Goal: Task Accomplishment & Management: Complete application form

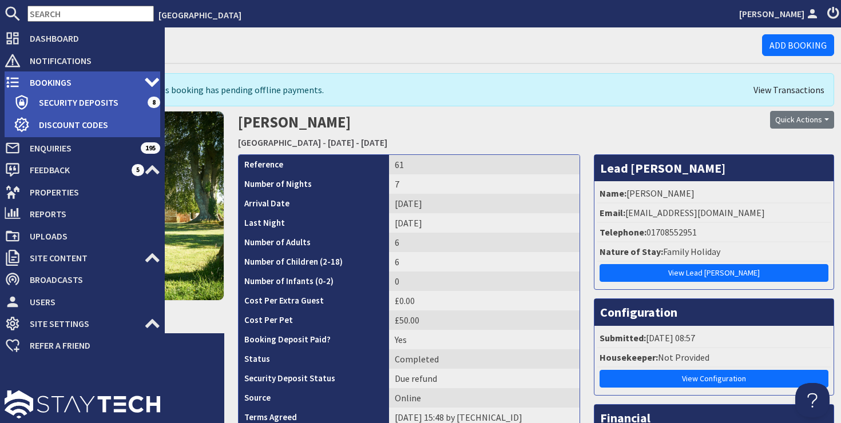
click at [61, 87] on span "Bookings" at bounding box center [83, 82] width 124 height 18
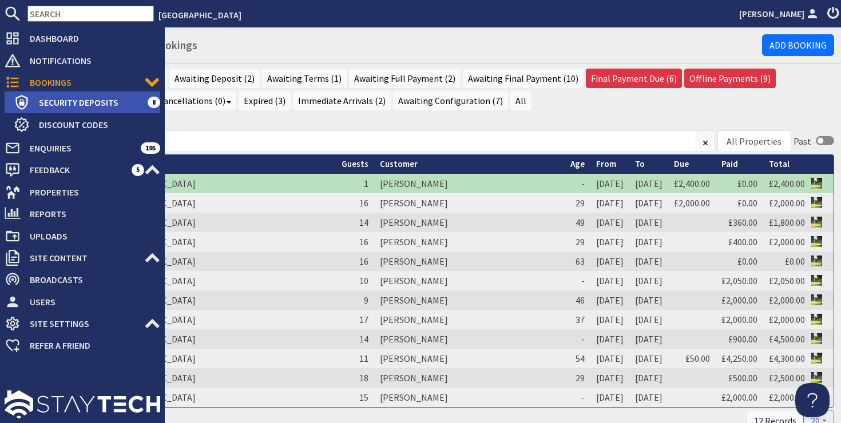
click at [79, 102] on span "Security Deposits" at bounding box center [89, 102] width 118 height 18
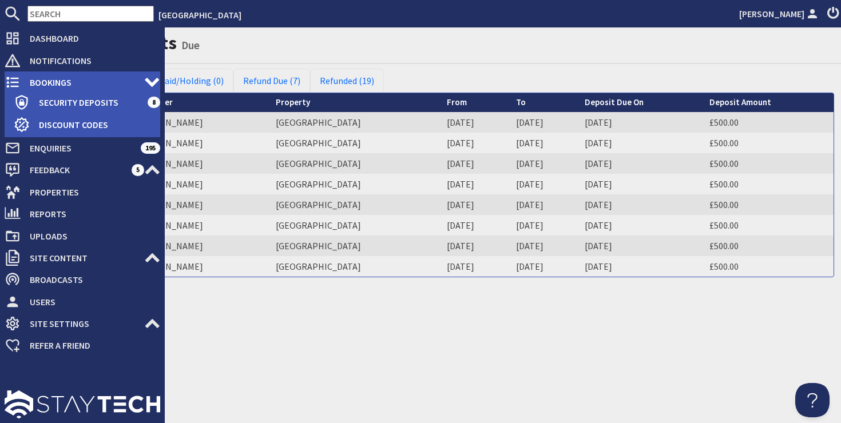
click at [41, 82] on span "Bookings" at bounding box center [83, 82] width 124 height 18
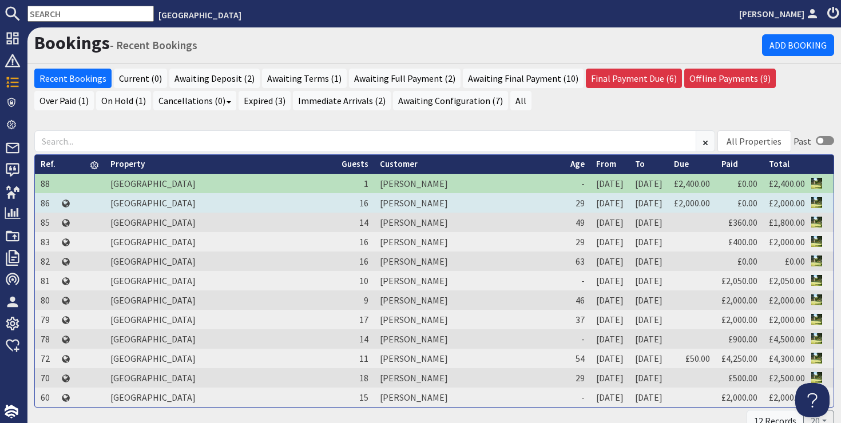
click at [374, 204] on td "[PERSON_NAME]" at bounding box center [469, 202] width 190 height 19
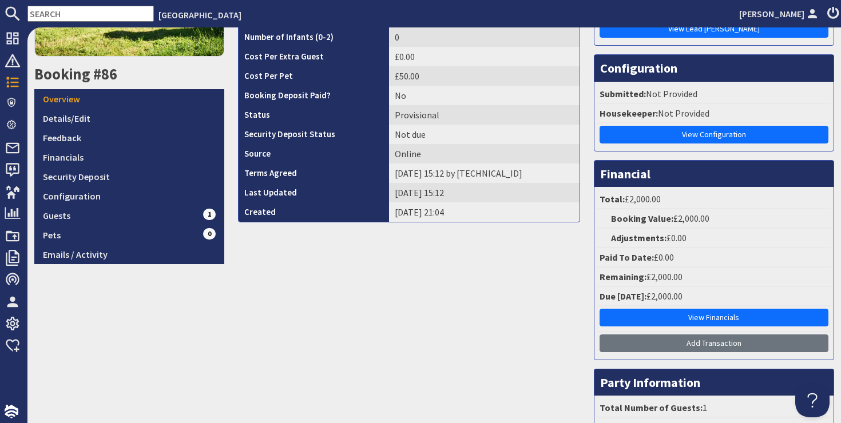
scroll to position [234, 0]
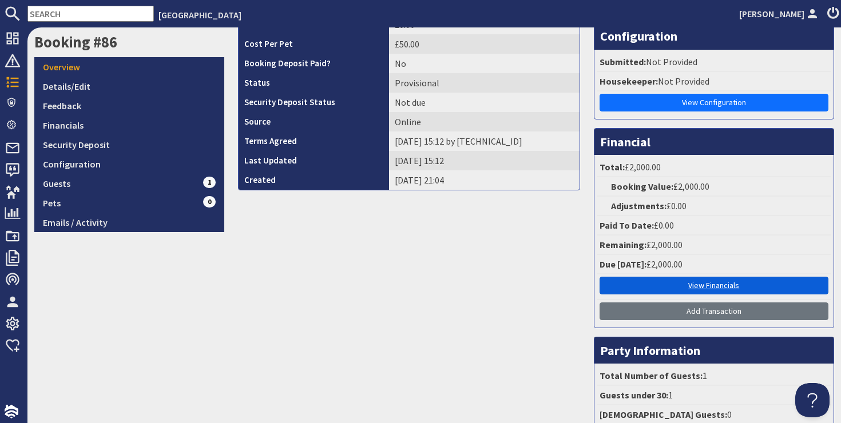
click at [707, 284] on link "View Financials" at bounding box center [713, 286] width 229 height 18
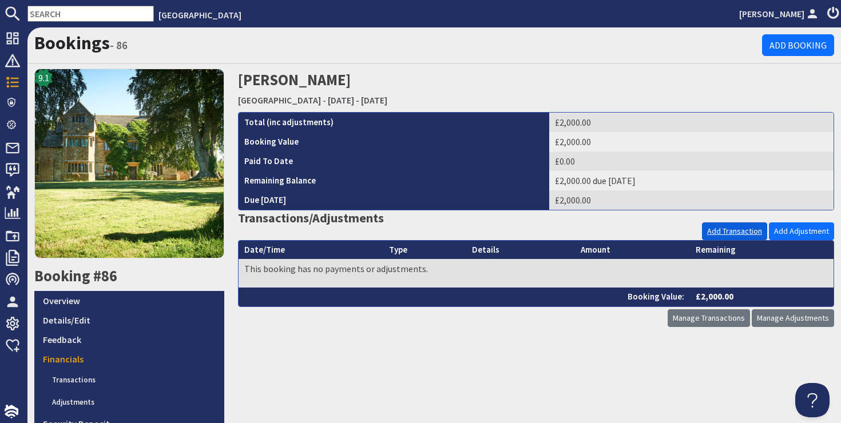
click at [731, 227] on link "Add Transaction" at bounding box center [734, 231] width 65 height 18
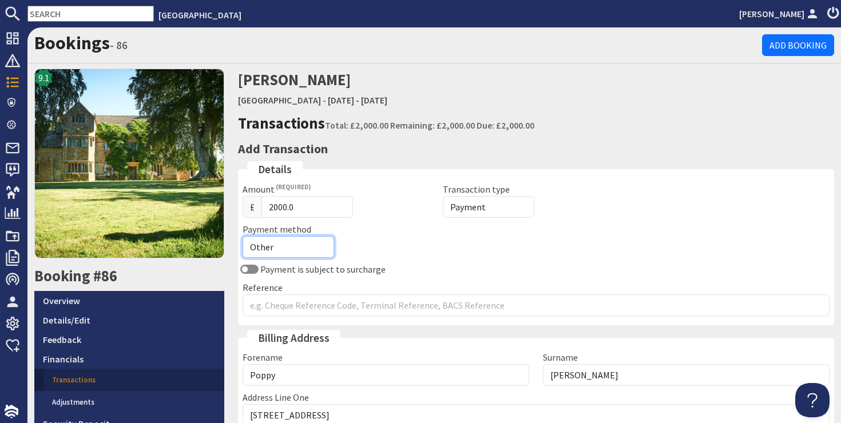
click at [276, 244] on select "Other Cash Bank Transfer Offline Card Cheque Online External" at bounding box center [287, 247] width 91 height 22
select select "offline_bank_transfer_payment"
click at [242, 236] on select "Other Cash Bank Transfer Offline Card Cheque Online External" at bounding box center [287, 247] width 91 height 22
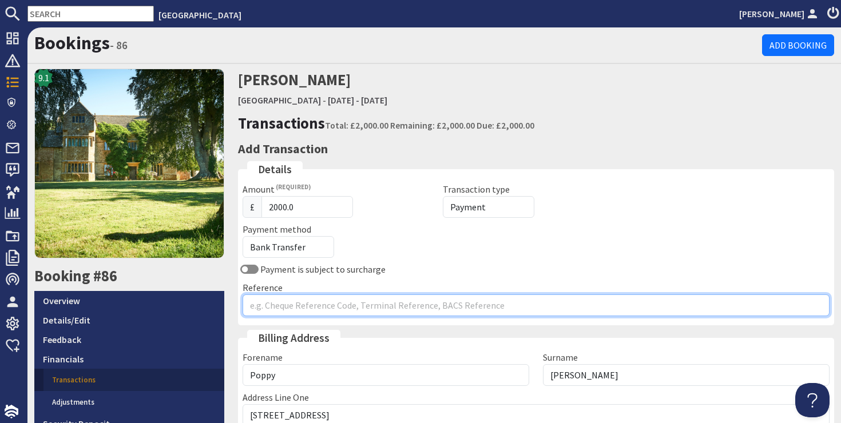
click at [285, 307] on input "Reference" at bounding box center [535, 306] width 587 height 22
type input "[PERSON_NAME]"
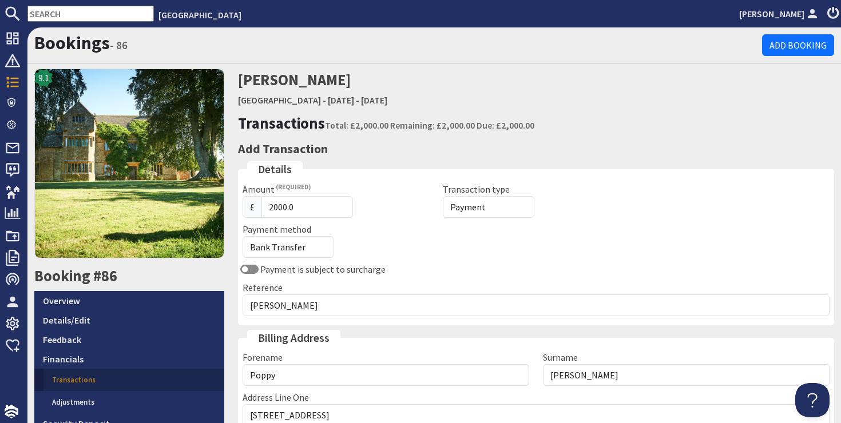
click at [408, 214] on div "£ 2000.0" at bounding box center [335, 207] width 186 height 22
click at [295, 210] on input "2000.0" at bounding box center [306, 207] width 91 height 22
type input "2"
type input "500"
click at [408, 269] on div "Payment is subject to surcharge" at bounding box center [536, 269] width 601 height 14
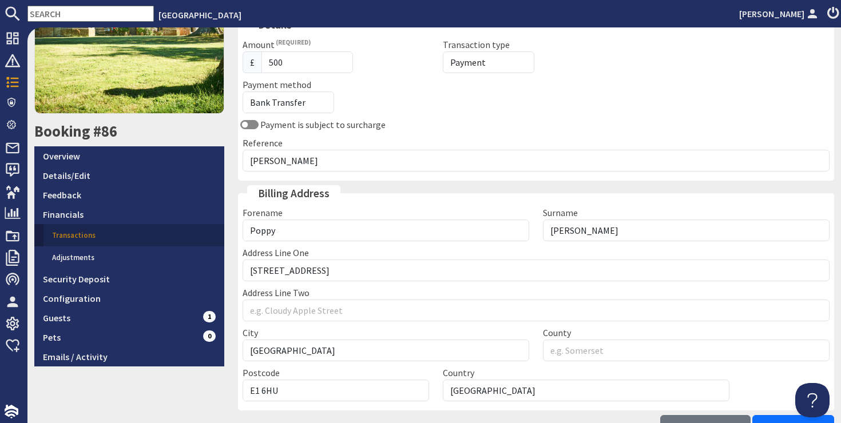
scroll to position [221, 0]
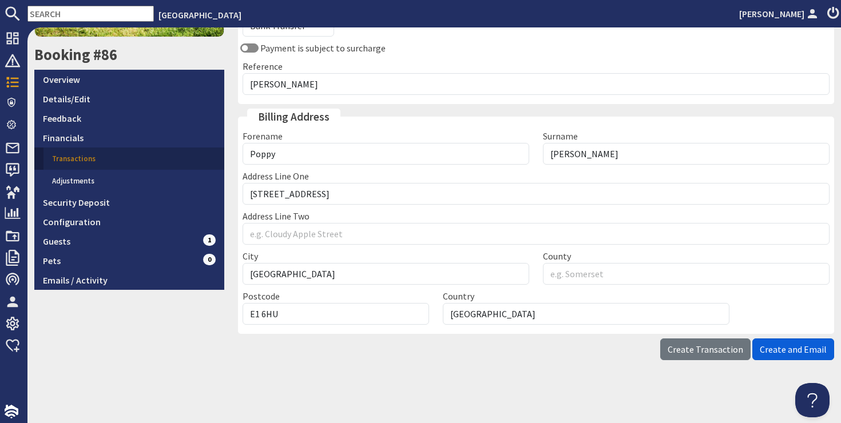
click at [791, 349] on span "Create and Email" at bounding box center [792, 349] width 67 height 11
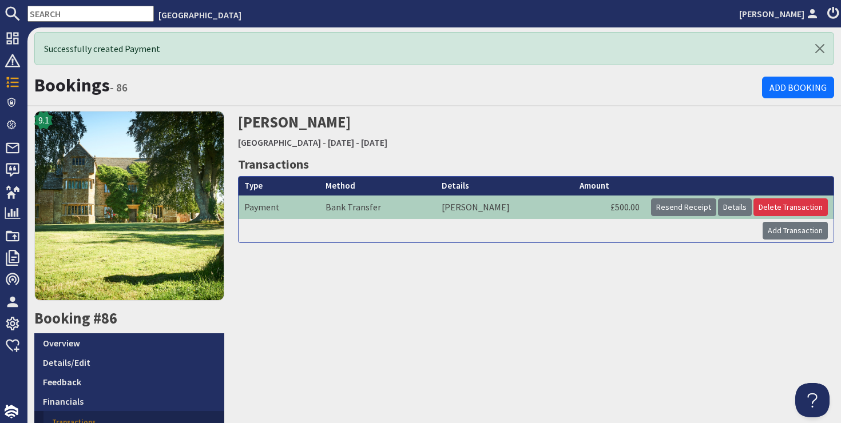
click at [252, 127] on h2 "[PERSON_NAME] [GEOGRAPHIC_DATA] - [DATE] - [DATE]" at bounding box center [434, 131] width 393 height 41
click at [61, 340] on link "Overview" at bounding box center [129, 342] width 190 height 19
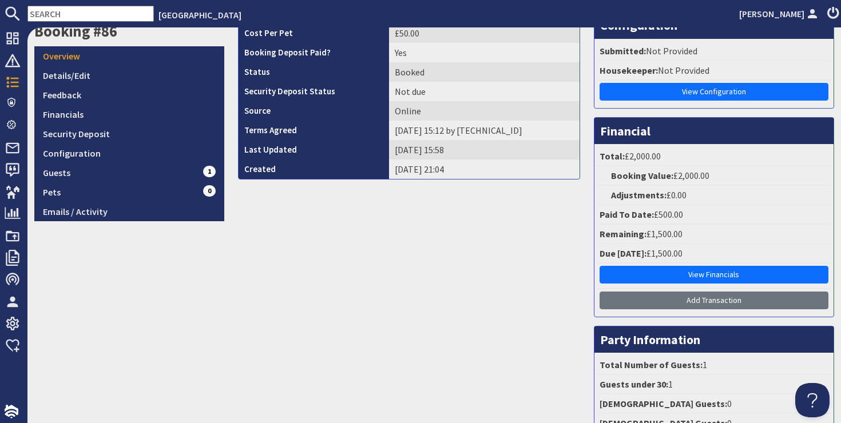
scroll to position [230, 0]
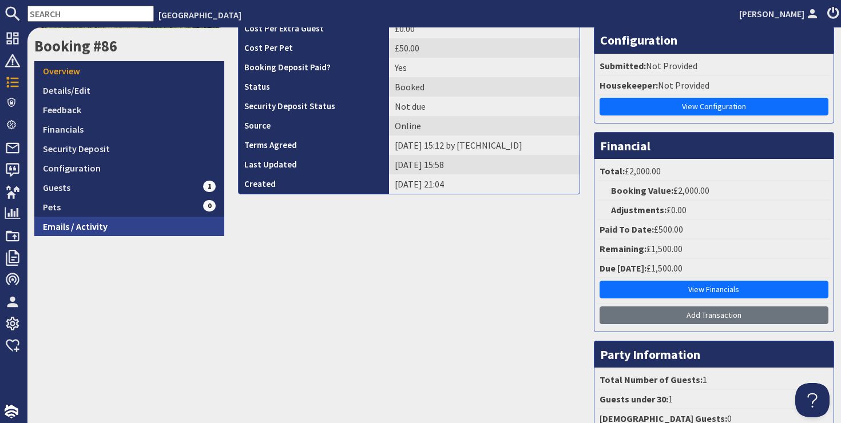
click at [149, 229] on link "Emails / Activity" at bounding box center [129, 226] width 190 height 19
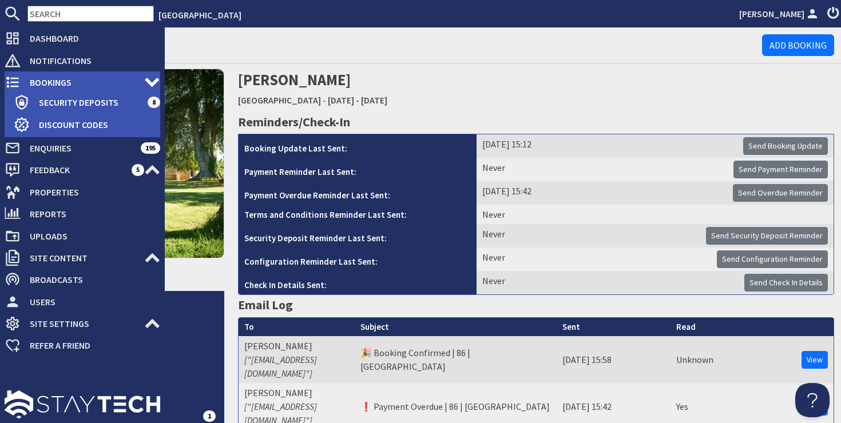
click at [57, 81] on span "Bookings" at bounding box center [83, 82] width 124 height 18
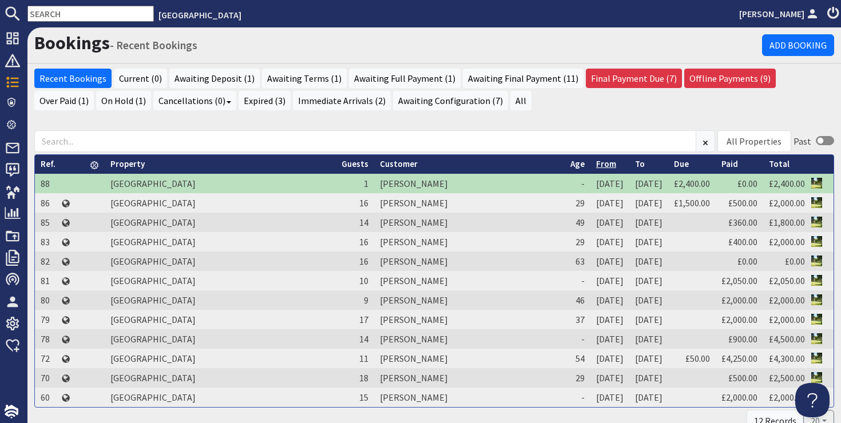
click at [596, 166] on link "From" at bounding box center [606, 163] width 20 height 11
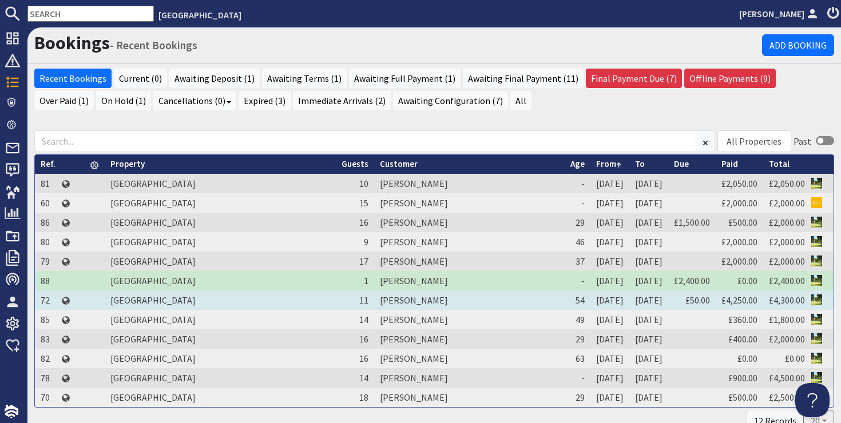
click at [374, 299] on td "[PERSON_NAME]" at bounding box center [469, 300] width 190 height 19
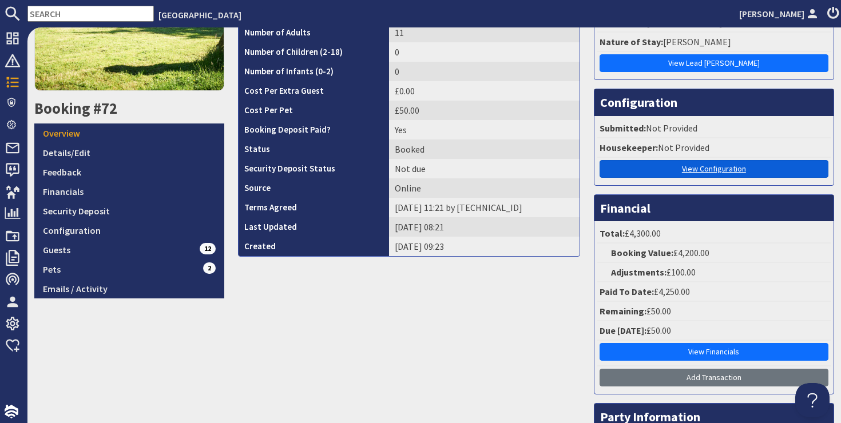
scroll to position [261, 0]
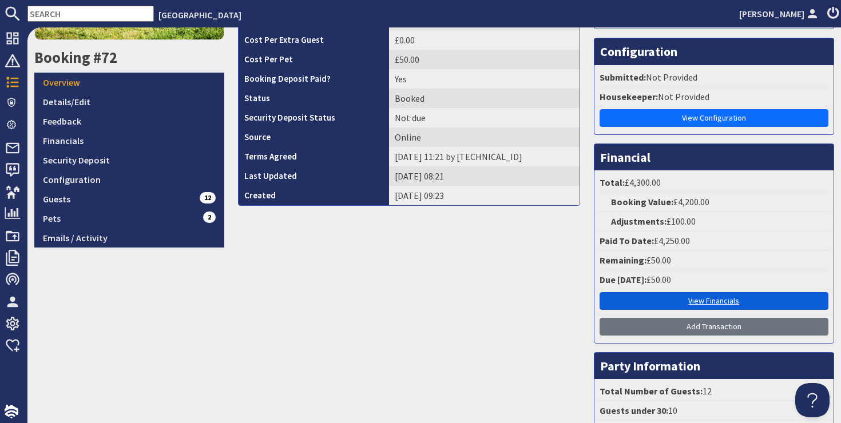
click at [717, 299] on link "View Financials" at bounding box center [713, 301] width 229 height 18
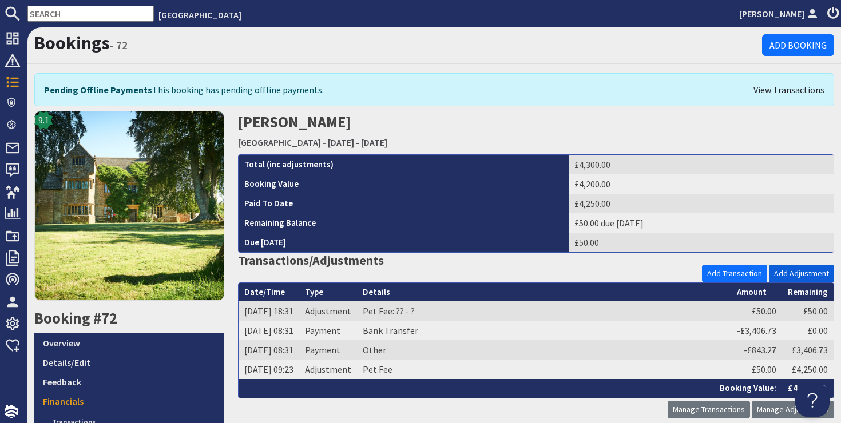
click at [787, 271] on link "Add Adjustment" at bounding box center [801, 274] width 65 height 18
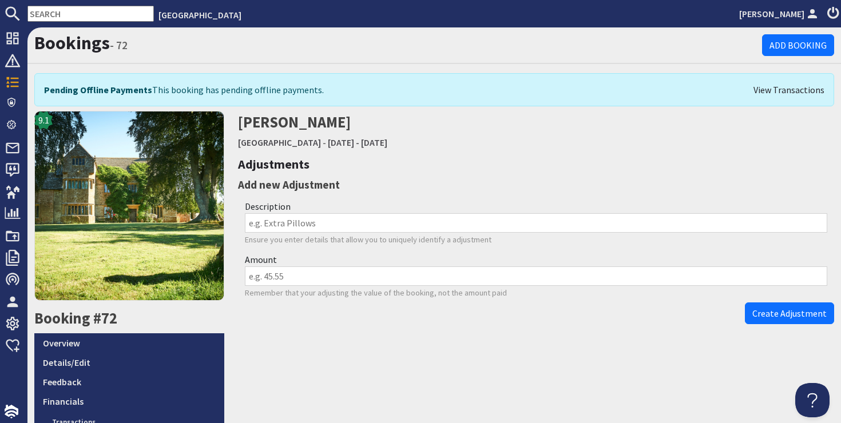
click at [287, 228] on input "Description" at bounding box center [536, 222] width 583 height 19
type input "Pet fee"
click at [303, 279] on input "Amount" at bounding box center [536, 275] width 583 height 19
type input "50"
click at [822, 313] on span "Create Adjustment" at bounding box center [789, 313] width 74 height 11
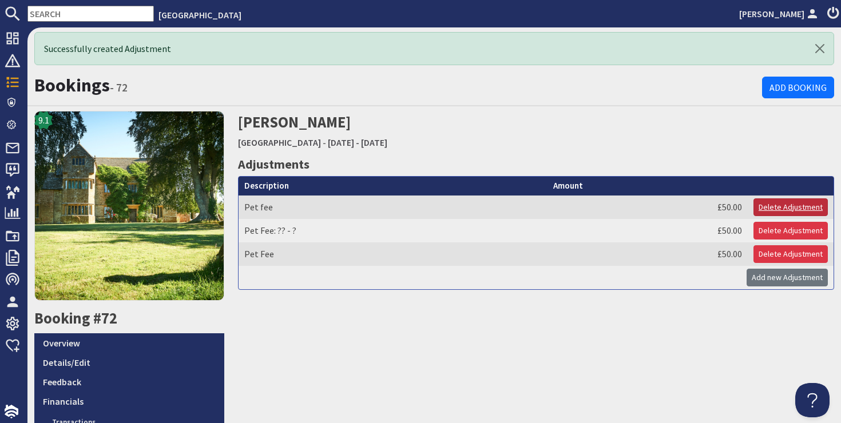
click at [766, 204] on link "Delete Adjustment" at bounding box center [790, 207] width 74 height 18
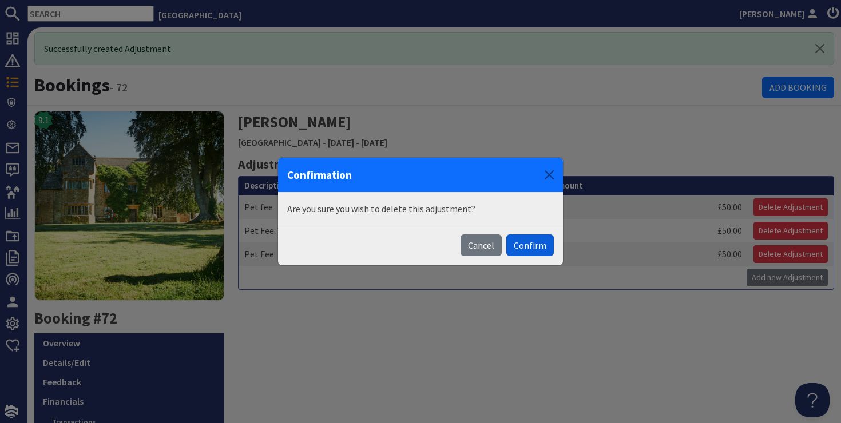
click at [518, 247] on button "Confirm" at bounding box center [529, 245] width 47 height 22
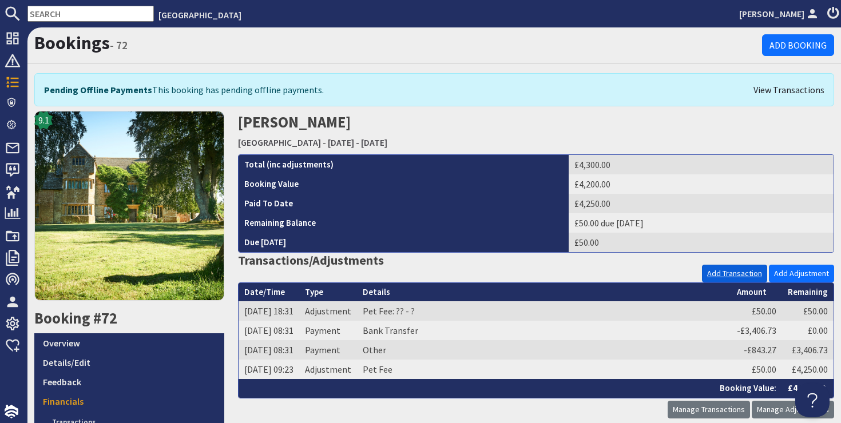
click at [720, 272] on link "Add Transaction" at bounding box center [734, 274] width 65 height 18
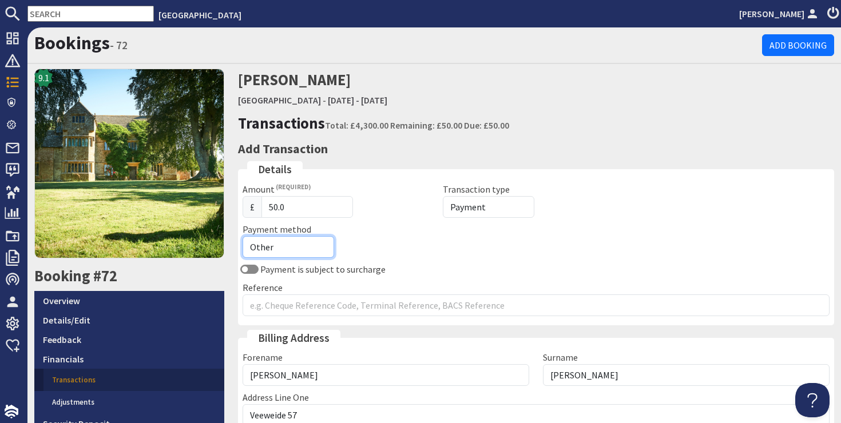
click at [285, 249] on select "Other Cash Bank Transfer Offline Card Cheque Online External" at bounding box center [287, 247] width 91 height 22
select select "offline_bank_transfer_payment"
click at [242, 236] on select "Other Cash Bank Transfer Offline Card Cheque Online External" at bounding box center [287, 247] width 91 height 22
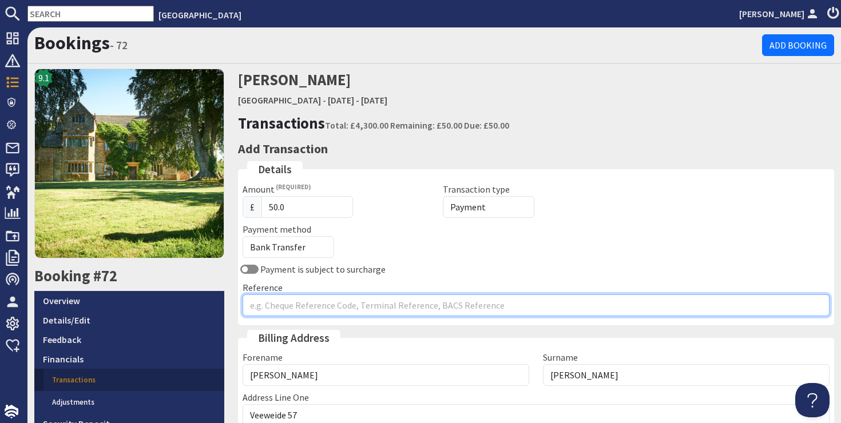
click at [280, 308] on input "Reference" at bounding box center [535, 306] width 587 height 22
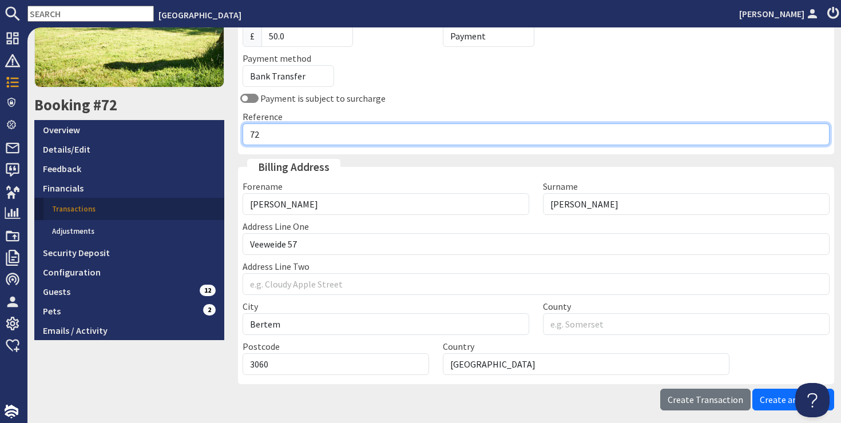
scroll to position [214, 0]
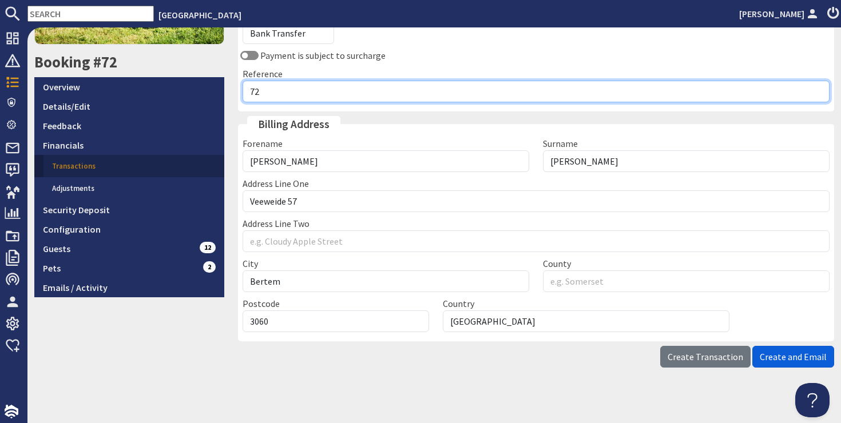
type input "72"
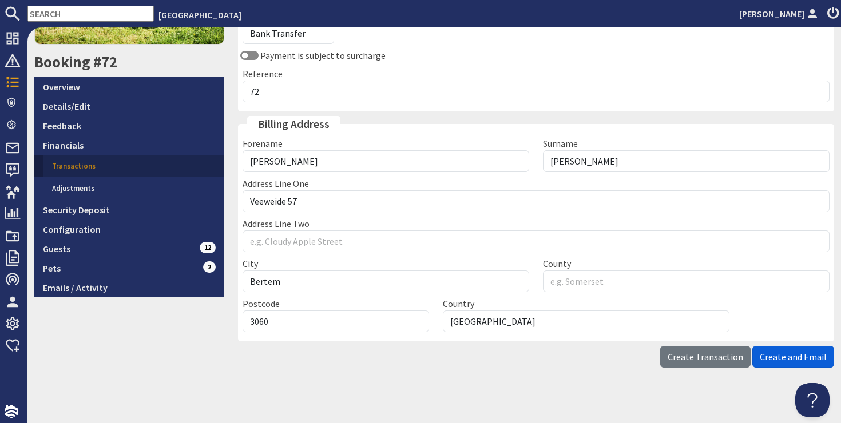
click at [794, 359] on span "Create and Email" at bounding box center [792, 356] width 67 height 11
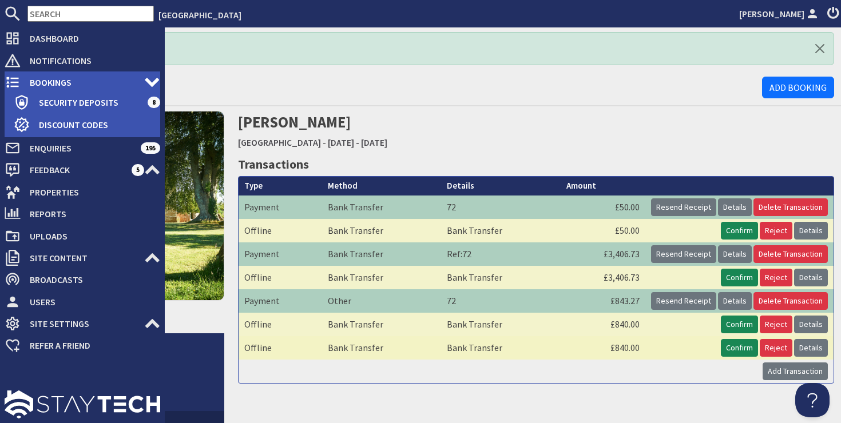
click at [47, 79] on span "Bookings" at bounding box center [83, 82] width 124 height 18
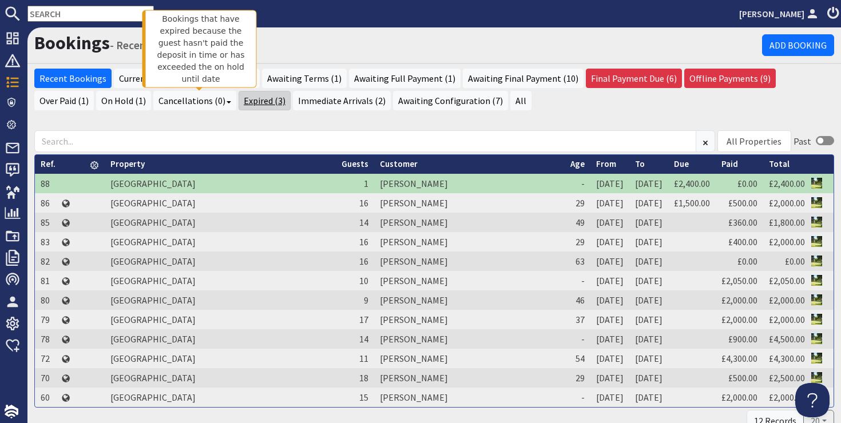
click at [238, 100] on link "Expired (3)" at bounding box center [264, 100] width 52 height 19
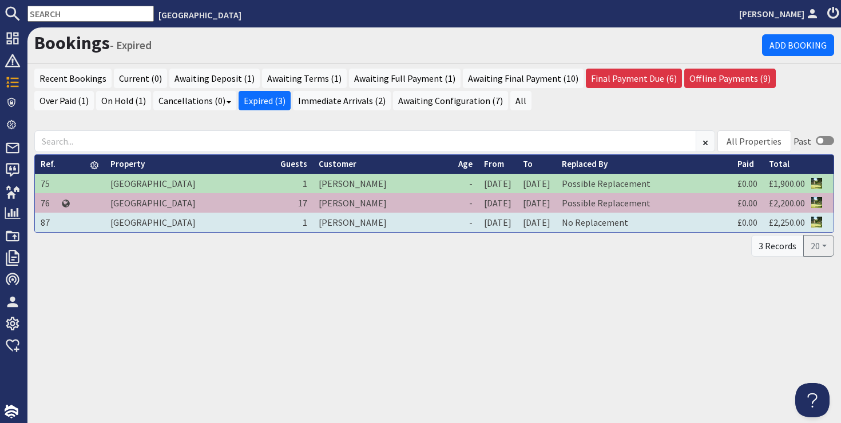
click at [313, 221] on td "[PERSON_NAME]" at bounding box center [383, 222] width 140 height 19
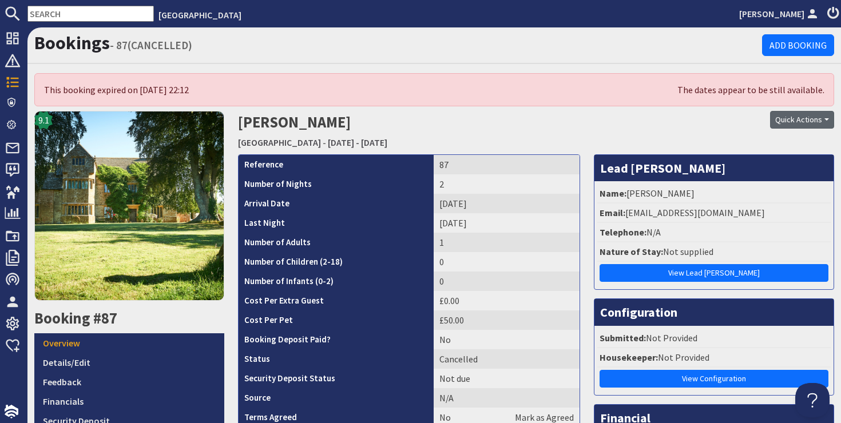
click at [790, 116] on button "Quick Actions" at bounding box center [802, 120] width 64 height 18
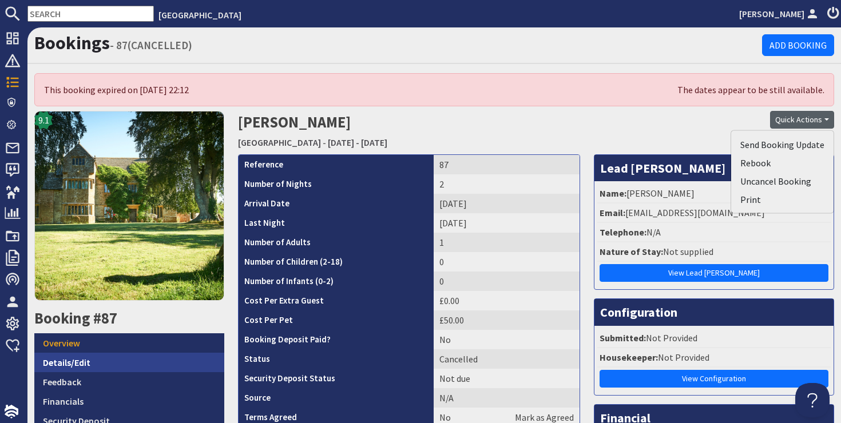
click at [78, 360] on link "Details/Edit" at bounding box center [129, 362] width 190 height 19
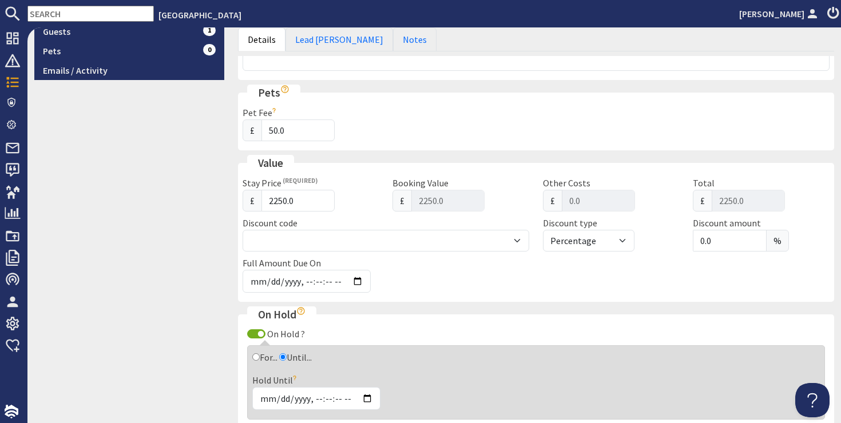
scroll to position [459, 0]
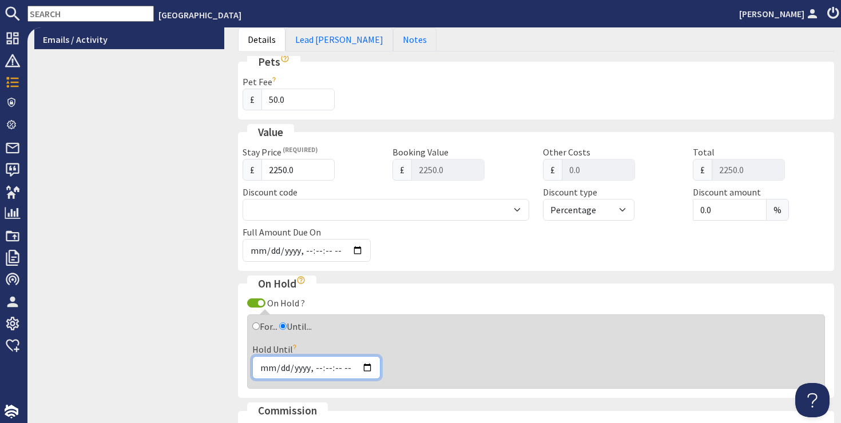
click at [289, 368] on input "Hold Until" at bounding box center [316, 367] width 128 height 23
click at [266, 371] on input "Hold Until" at bounding box center [316, 367] width 128 height 23
click at [367, 367] on input "Hold Until" at bounding box center [316, 367] width 128 height 23
type input "[DATE]T21:51"
click at [194, 306] on div "9.1 Booking #87 Overview Details/Edit Feedback Financials Security Deposit Conf…" at bounding box center [129, 198] width 204 height 1093
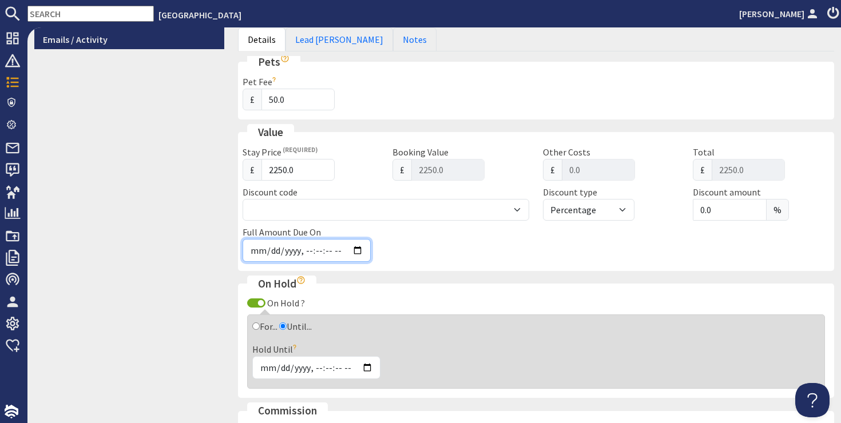
click at [260, 250] on input "Full Amount Due On" at bounding box center [306, 250] width 128 height 23
click at [165, 285] on div "9.1 Booking #87 Overview Details/Edit Feedback Financials Security Deposit Conf…" at bounding box center [129, 198] width 204 height 1093
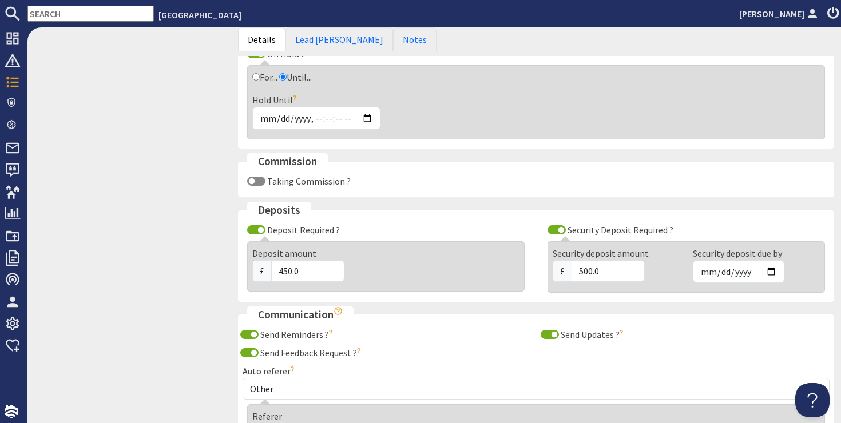
scroll to position [838, 0]
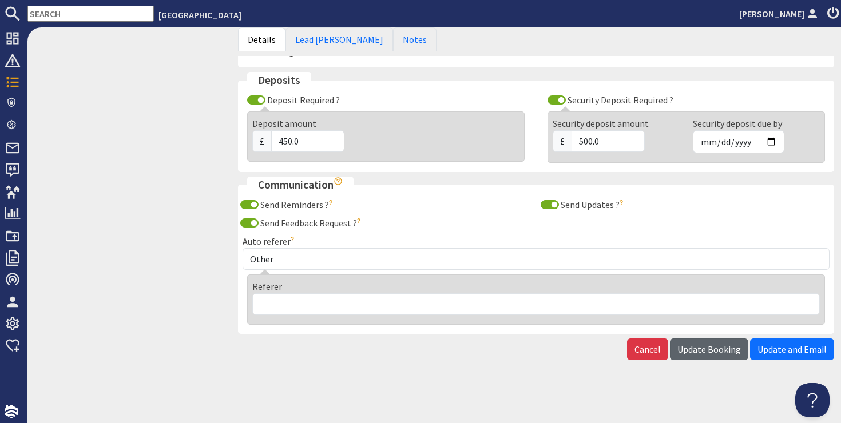
click at [707, 352] on span "Update Booking" at bounding box center [708, 349] width 63 height 11
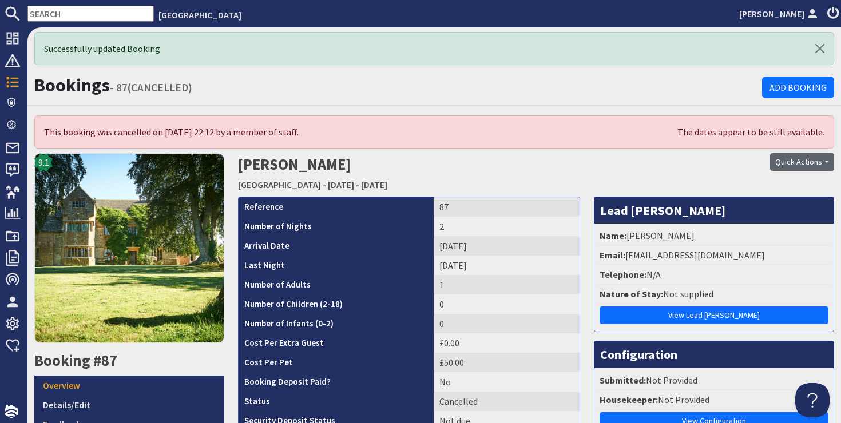
click at [779, 161] on button "Quick Actions" at bounding box center [802, 162] width 64 height 18
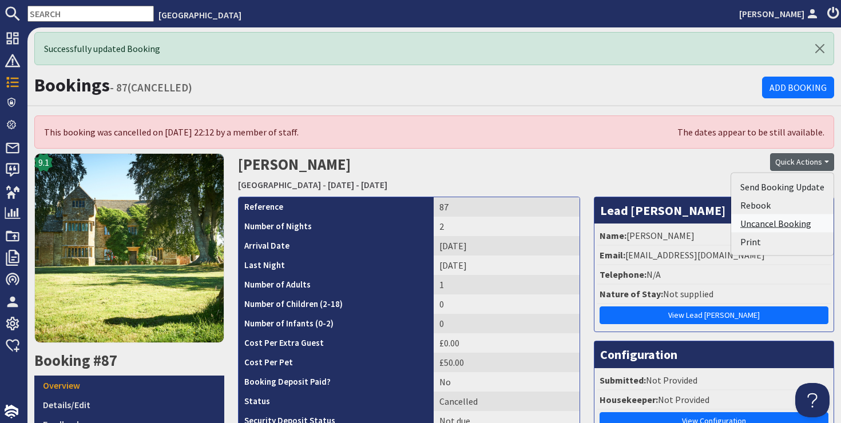
click at [767, 225] on link "Uncancel Booking" at bounding box center [782, 223] width 102 height 18
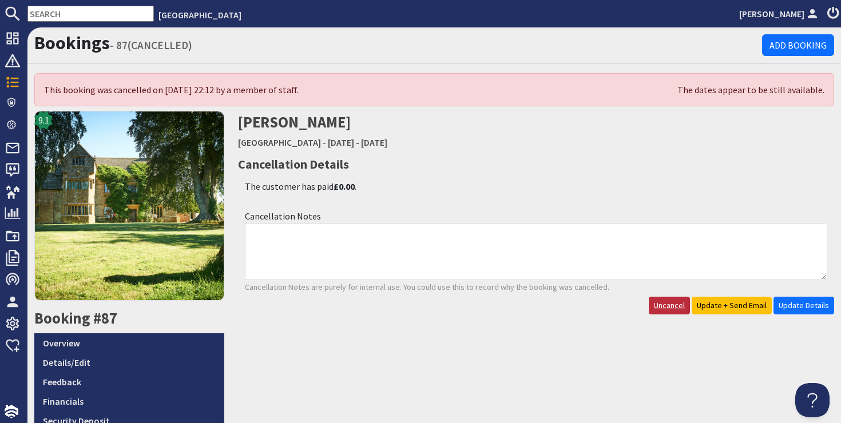
click at [662, 309] on link "Uncancel" at bounding box center [669, 306] width 41 height 18
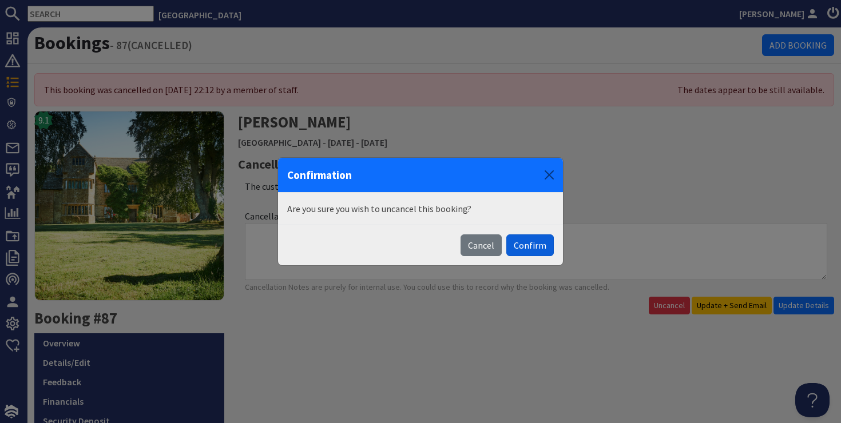
click at [540, 249] on button "Confirm" at bounding box center [529, 245] width 47 height 22
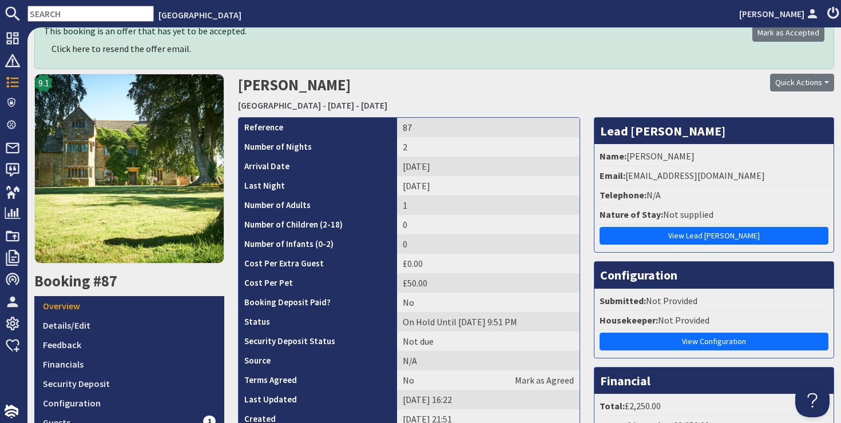
scroll to position [196, 0]
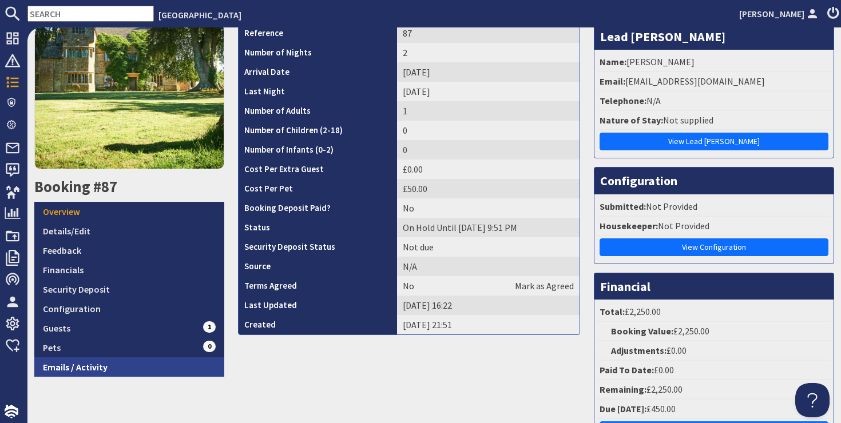
click at [100, 369] on link "Emails / Activity" at bounding box center [129, 366] width 190 height 19
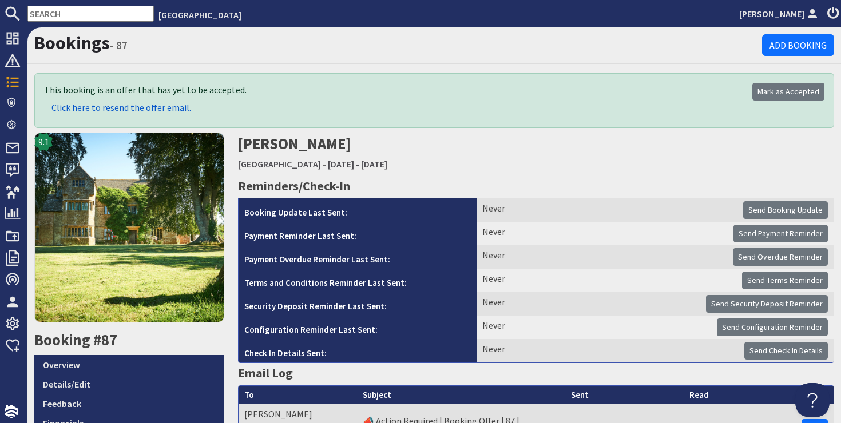
click at [121, 108] on span "Click here to resend the offer email." at bounding box center [121, 107] width 140 height 11
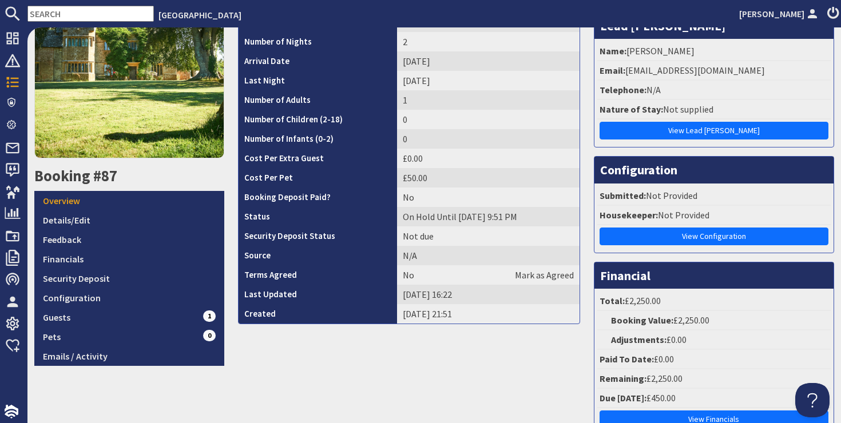
scroll to position [208, 0]
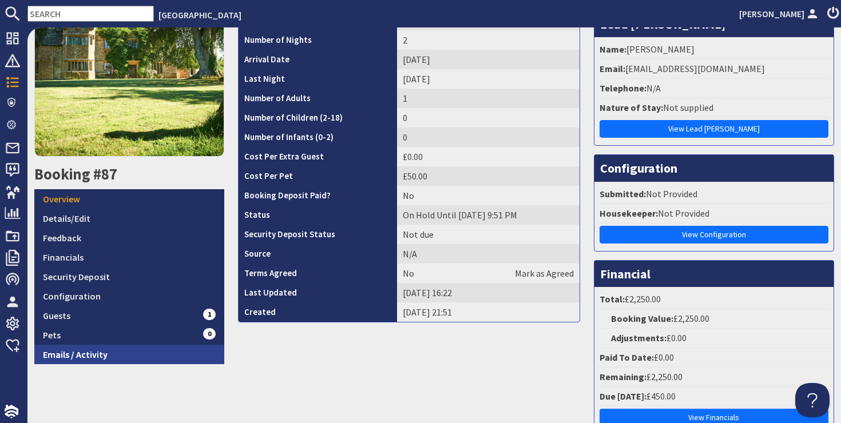
click at [104, 358] on link "Emails / Activity" at bounding box center [129, 354] width 190 height 19
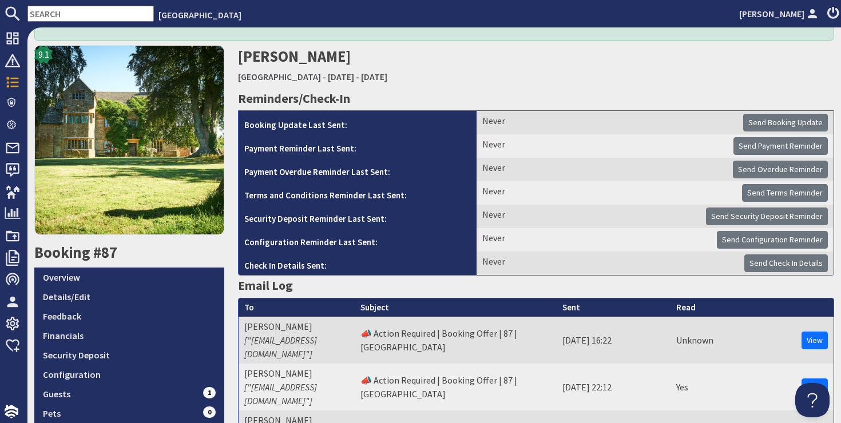
scroll to position [96, 0]
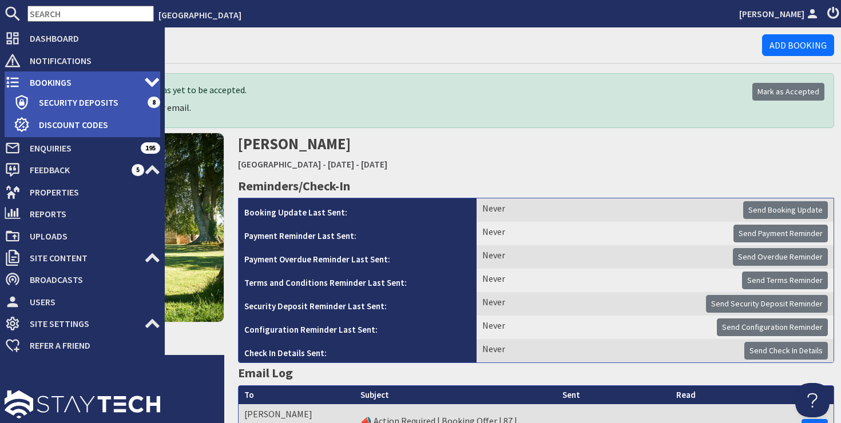
click at [37, 79] on span "Bookings" at bounding box center [83, 82] width 124 height 18
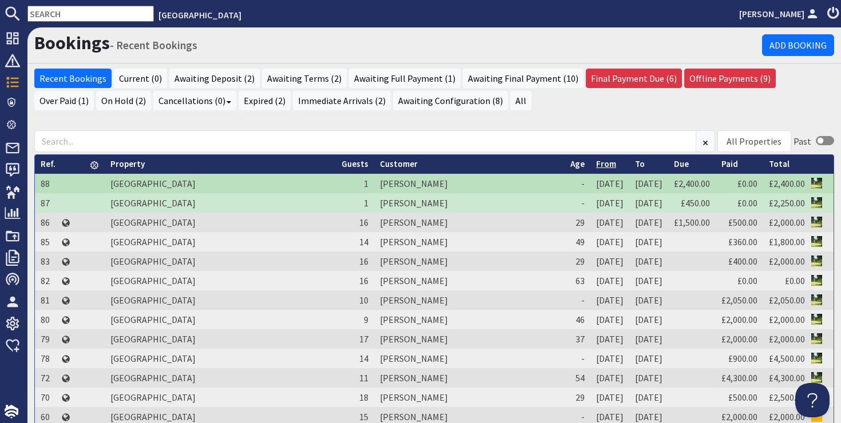
click at [596, 166] on link "From" at bounding box center [606, 163] width 20 height 11
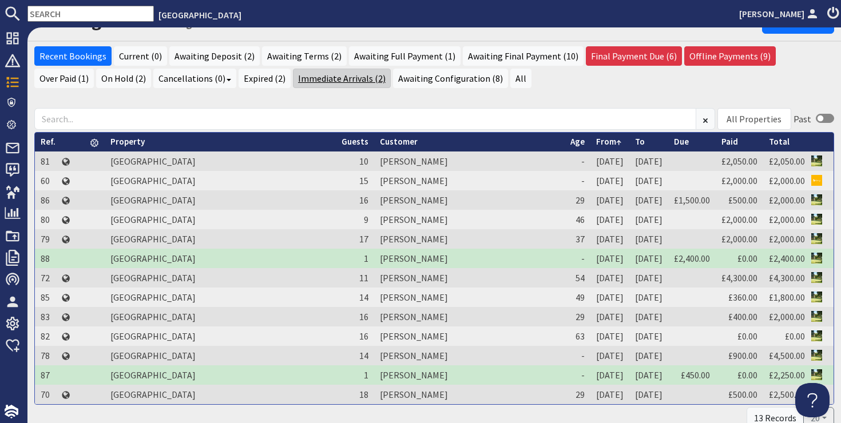
scroll to position [10, 0]
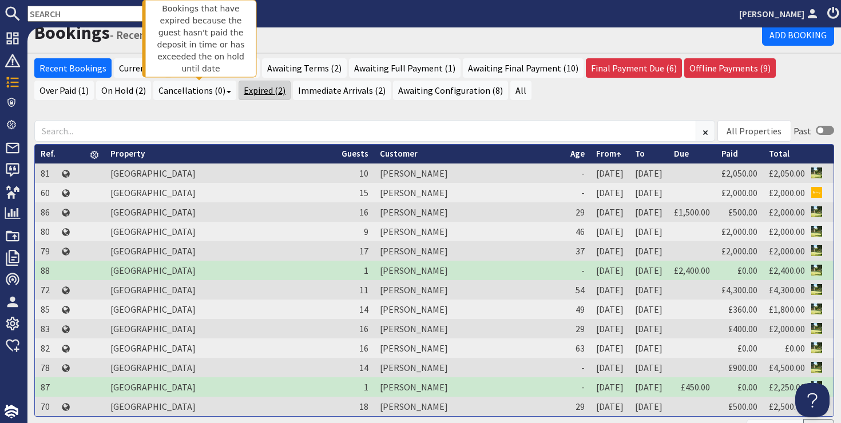
click at [238, 91] on link "Expired (2)" at bounding box center [264, 90] width 52 height 19
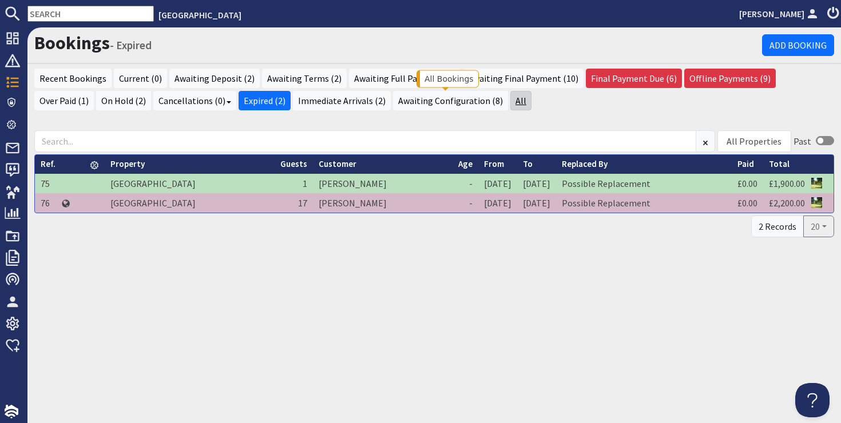
click at [510, 101] on link "All" at bounding box center [520, 100] width 21 height 19
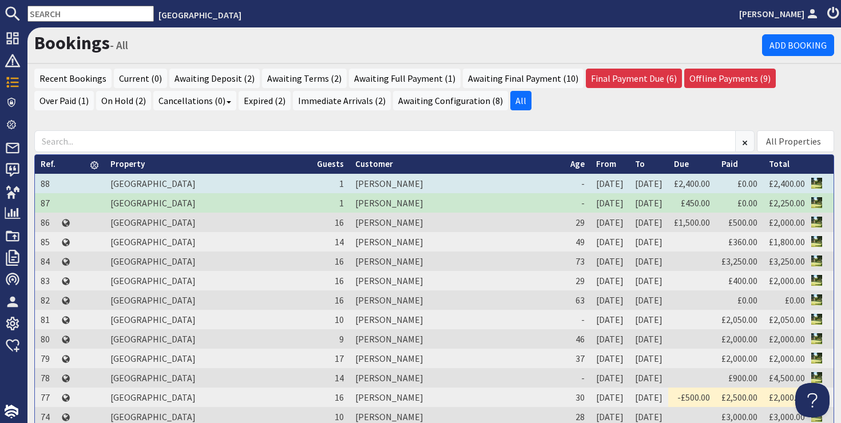
click at [595, 183] on td "[DATE]" at bounding box center [609, 183] width 39 height 19
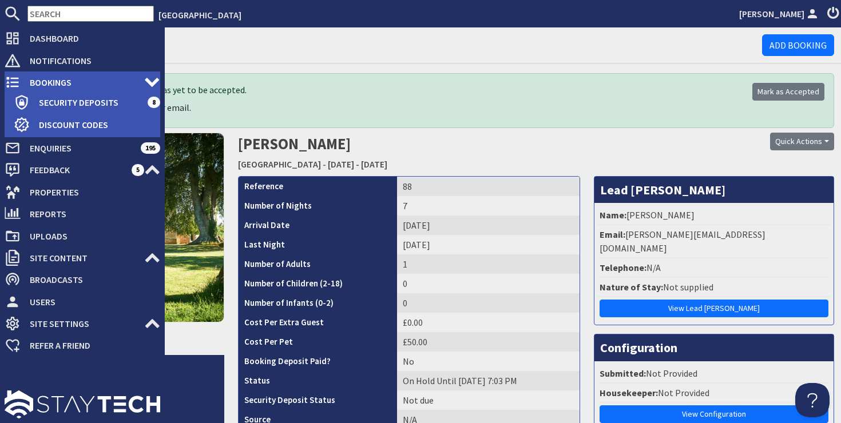
click at [45, 85] on span "Bookings" at bounding box center [83, 82] width 124 height 18
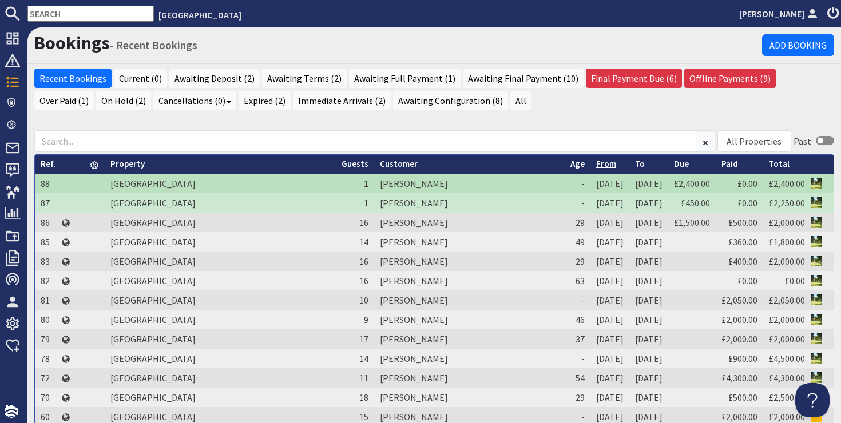
click at [596, 164] on link "From" at bounding box center [606, 163] width 20 height 11
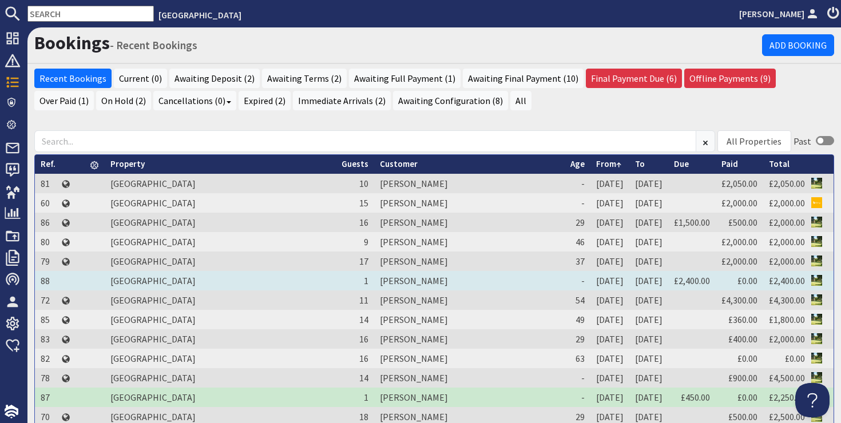
click at [374, 281] on td "[PERSON_NAME]" at bounding box center [469, 280] width 190 height 19
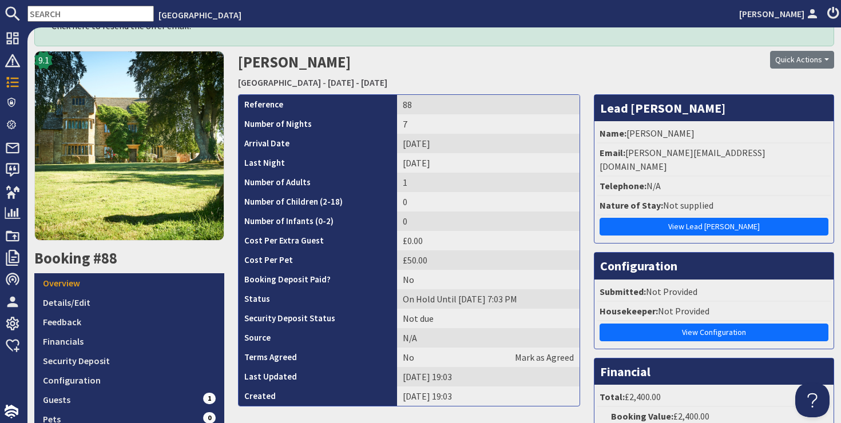
scroll to position [176, 0]
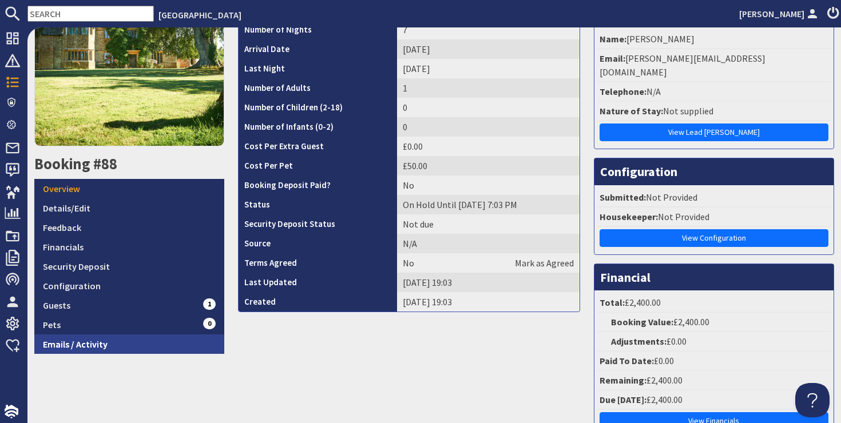
click at [104, 346] on link "Emails / Activity" at bounding box center [129, 344] width 190 height 19
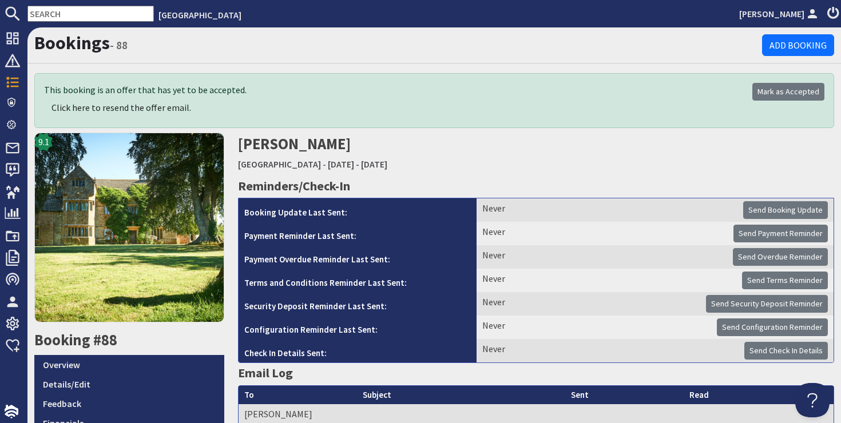
scroll to position [92, 0]
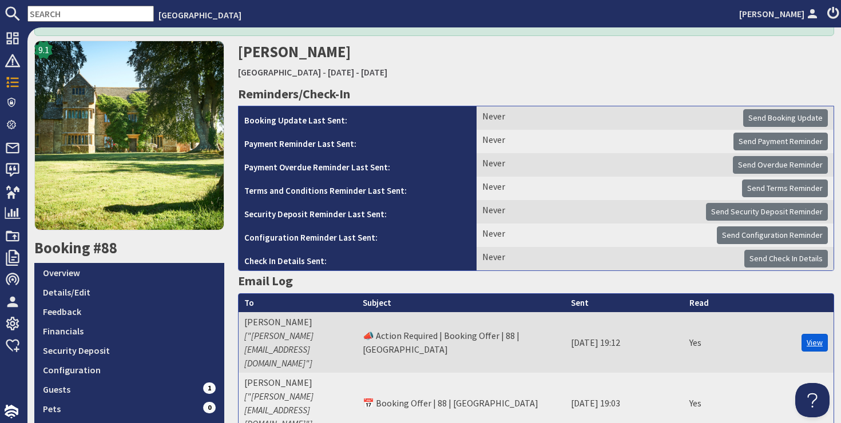
click at [809, 334] on link "View" at bounding box center [814, 343] width 26 height 18
click at [820, 395] on link "View" at bounding box center [814, 404] width 26 height 18
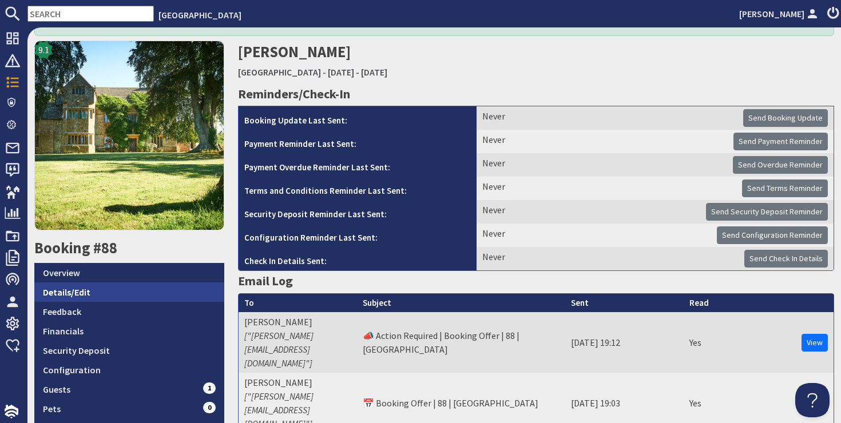
click at [86, 292] on link "Details/Edit" at bounding box center [129, 292] width 190 height 19
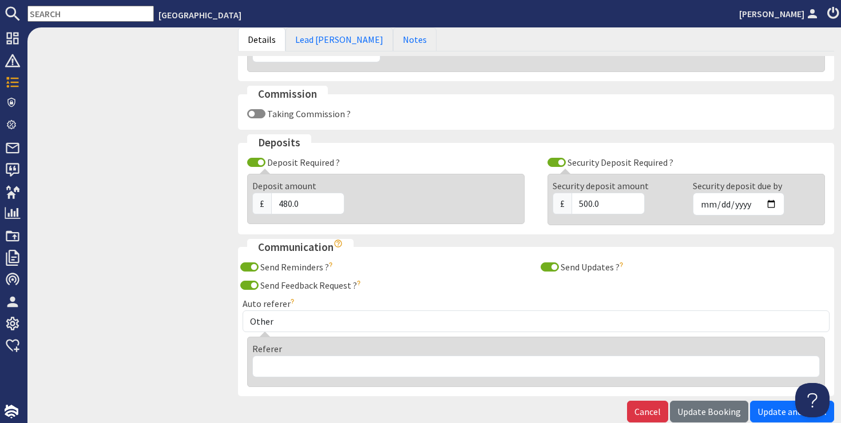
scroll to position [878, 0]
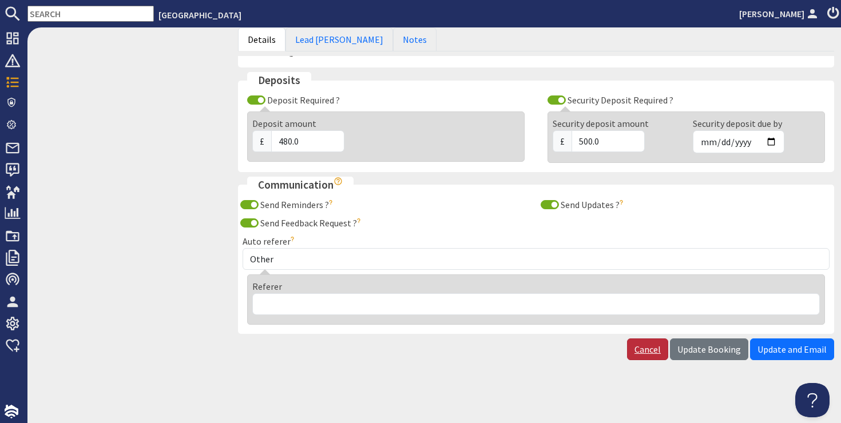
click at [653, 347] on link "Cancel" at bounding box center [647, 350] width 41 height 22
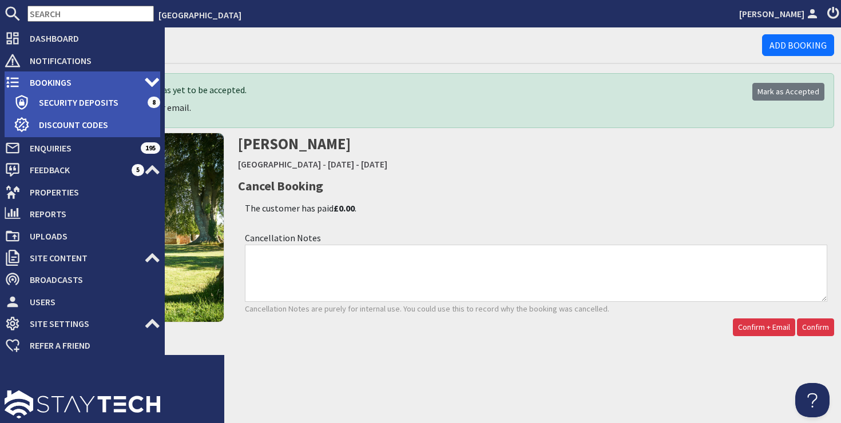
click at [63, 82] on span "Bookings" at bounding box center [83, 82] width 124 height 18
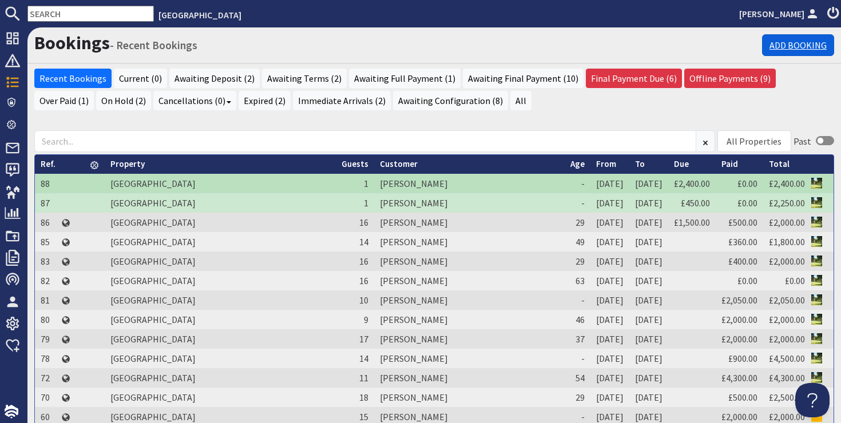
click at [811, 43] on link "Add Booking" at bounding box center [798, 45] width 72 height 22
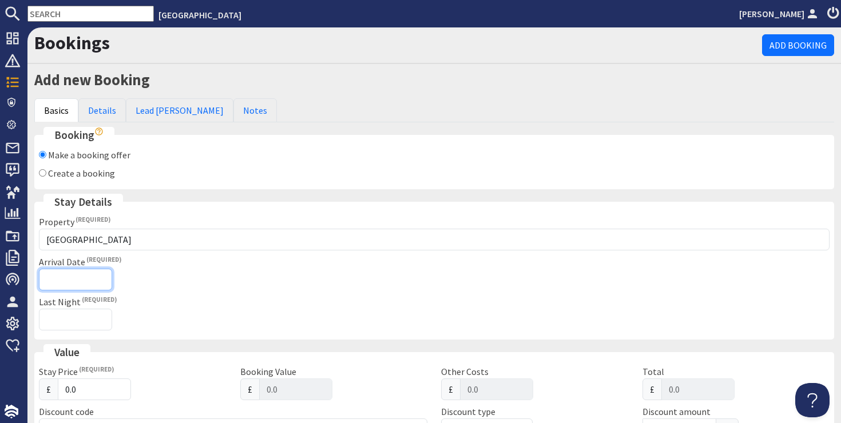
click at [67, 273] on input "Arrival Date" at bounding box center [75, 280] width 73 height 22
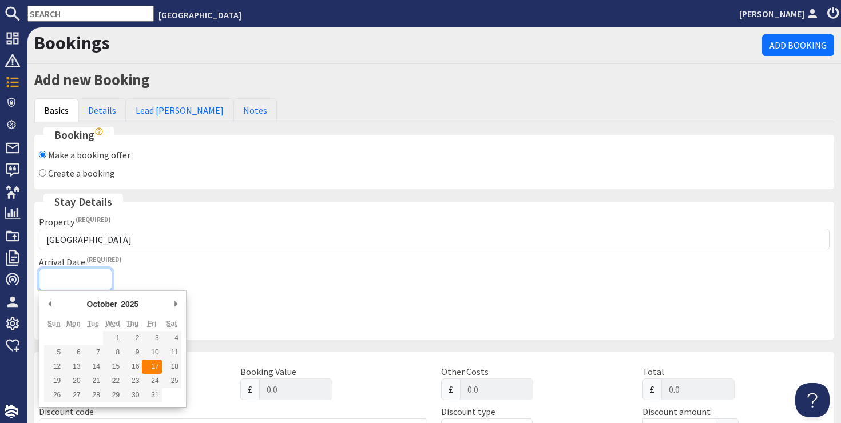
type input "[DATE]"
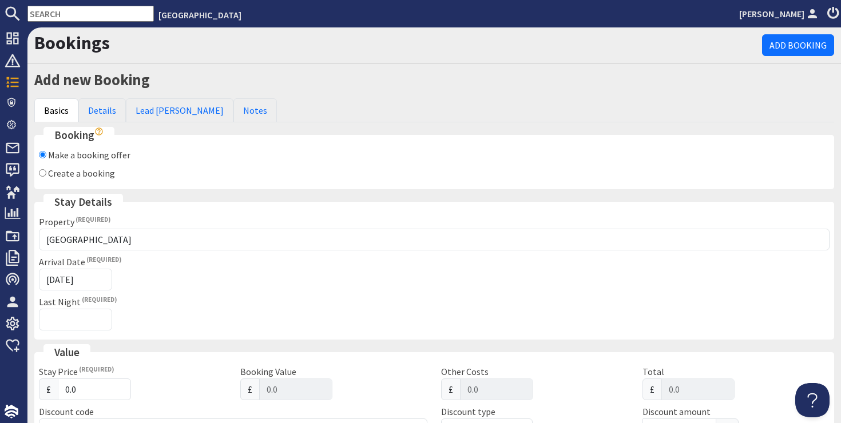
type input "[DATE]T23:59:59"
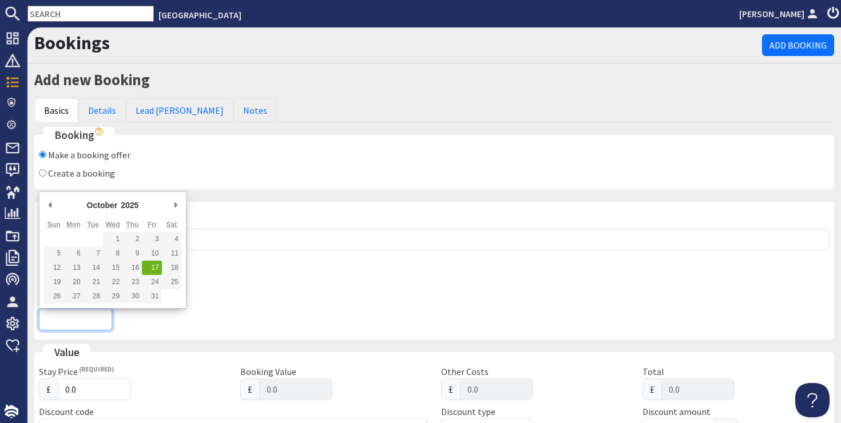
click at [90, 320] on input "Last Night" at bounding box center [75, 320] width 73 height 22
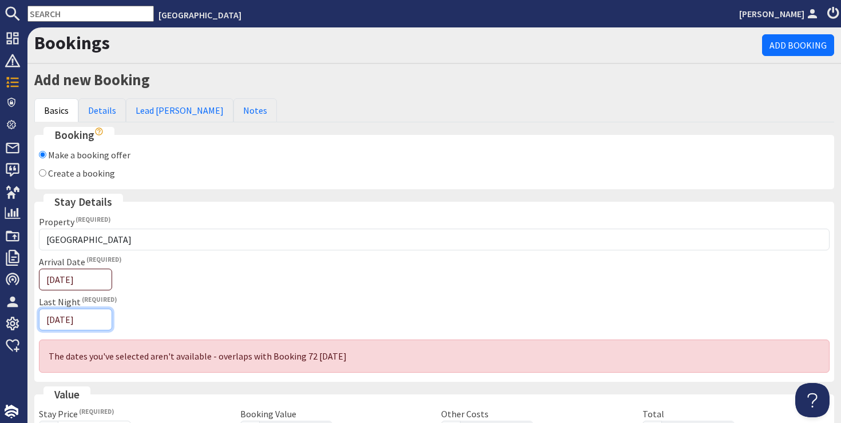
click at [57, 319] on input "[DATE]" at bounding box center [75, 320] width 73 height 22
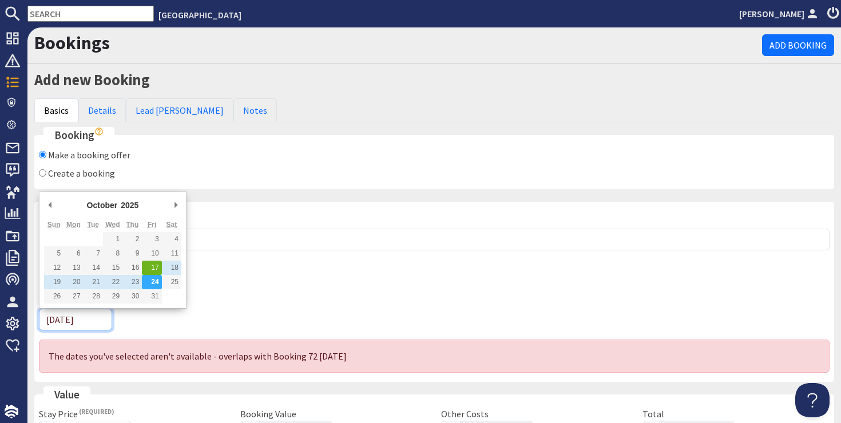
type input "[DATE]"
click at [279, 257] on div "Arrival Date [DATE]" at bounding box center [236, 272] width 395 height 35
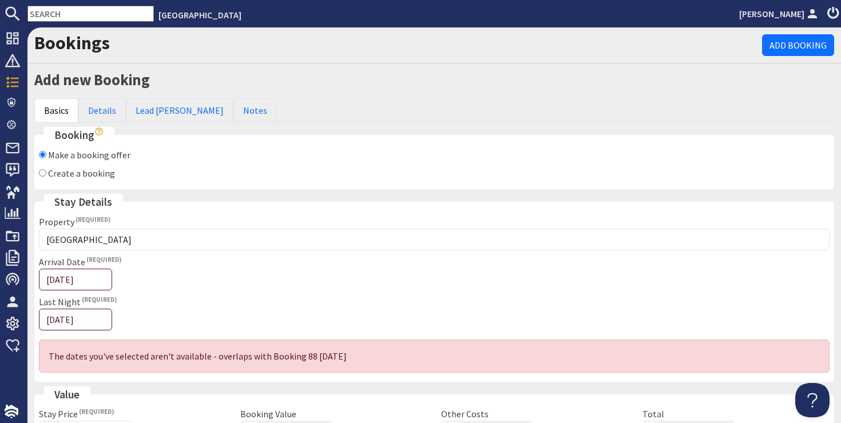
click at [259, 302] on div "Last Night [DATE]" at bounding box center [236, 312] width 395 height 35
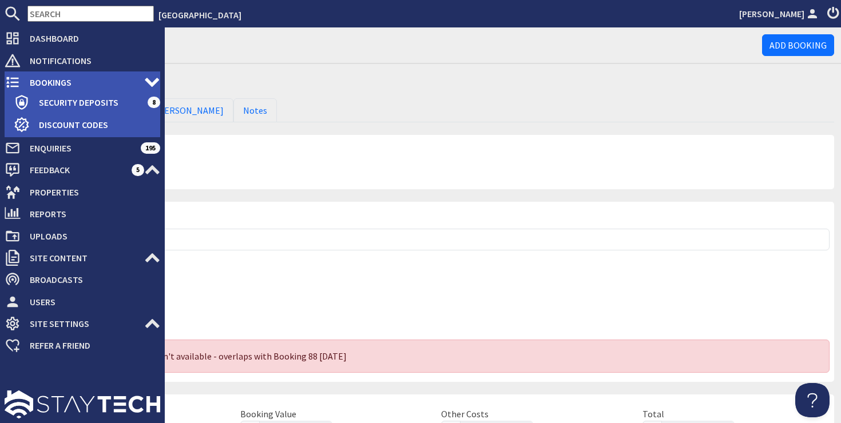
click at [58, 82] on span "Bookings" at bounding box center [83, 82] width 124 height 18
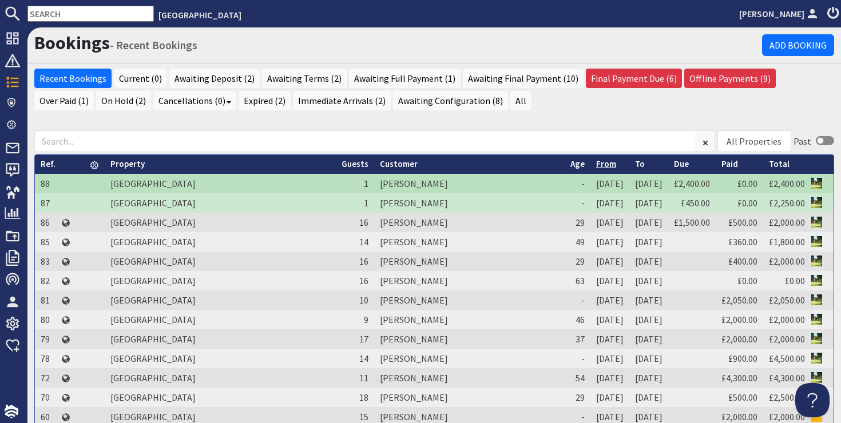
click at [596, 164] on link "From" at bounding box center [606, 163] width 20 height 11
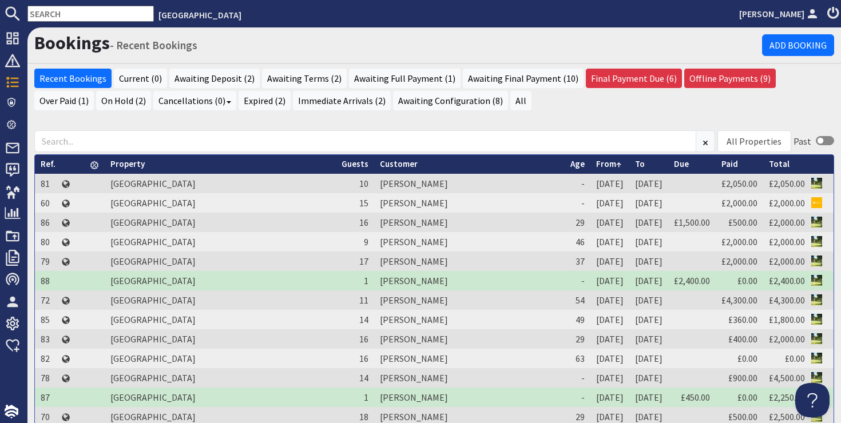
click at [596, 164] on link "From" at bounding box center [608, 163] width 25 height 11
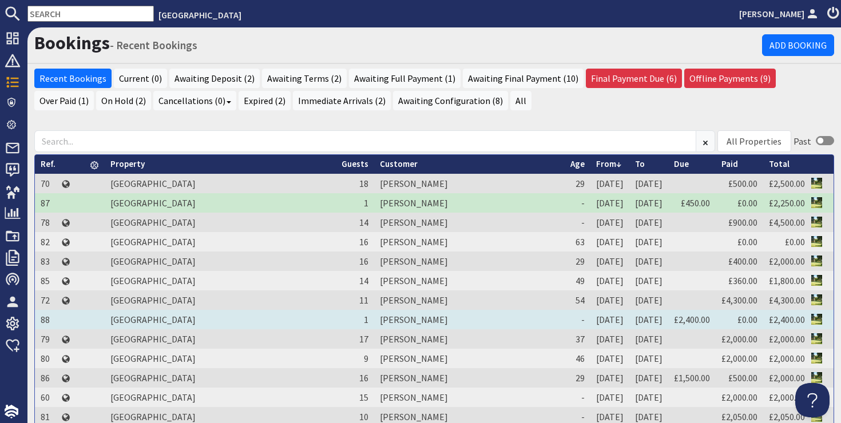
click at [374, 317] on td "[PERSON_NAME]" at bounding box center [469, 319] width 190 height 19
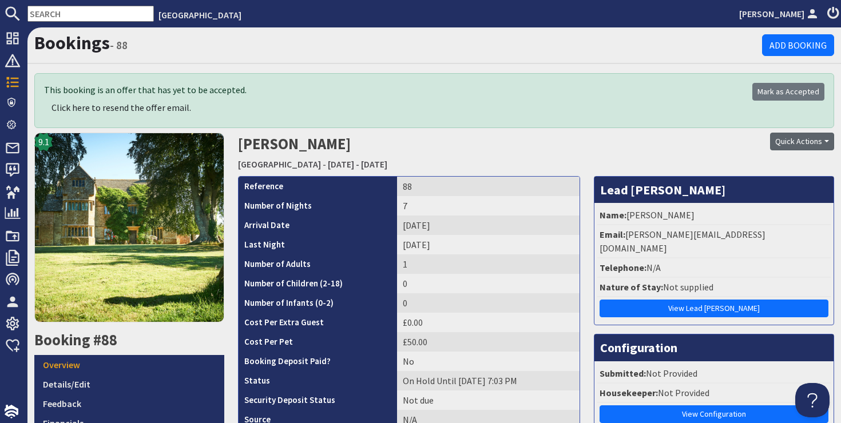
click at [805, 137] on button "Quick Actions" at bounding box center [802, 142] width 64 height 18
click at [777, 201] on link "Cancel Booking" at bounding box center [782, 203] width 102 height 18
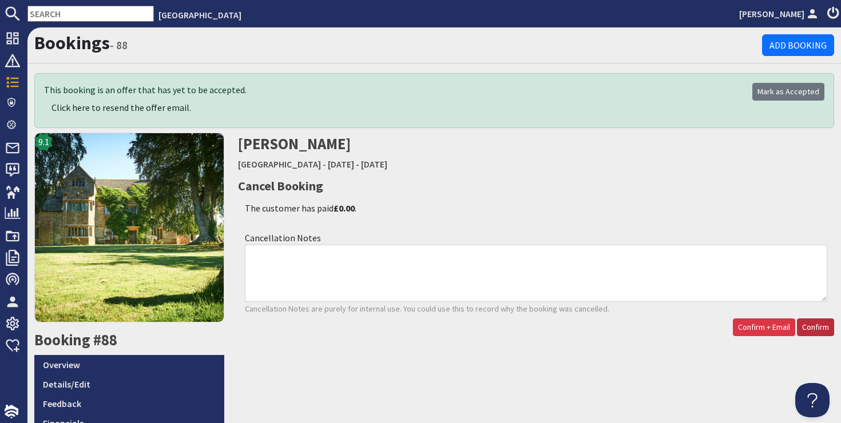
click at [819, 325] on span "Confirm" at bounding box center [815, 327] width 27 height 10
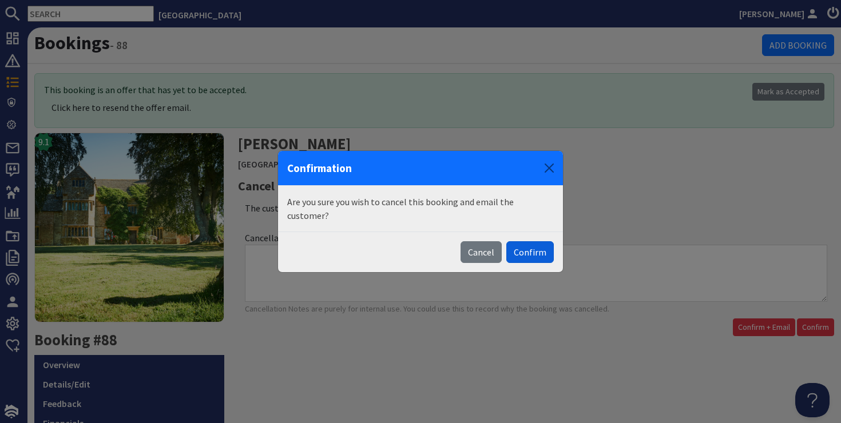
click at [533, 245] on button "Confirm" at bounding box center [529, 252] width 47 height 22
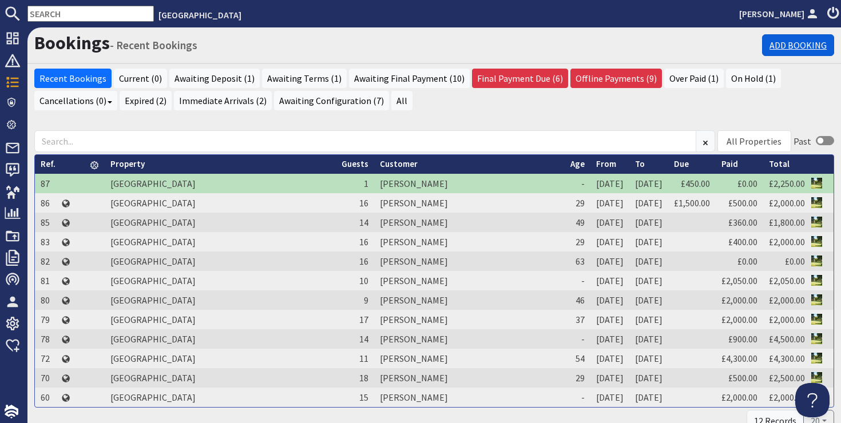
click at [793, 43] on link "Add Booking" at bounding box center [798, 45] width 72 height 22
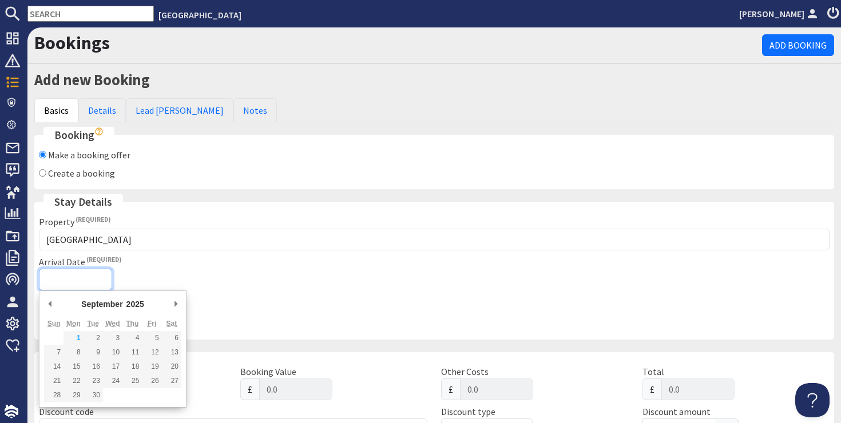
click at [63, 280] on input "Arrival Date" at bounding box center [75, 280] width 73 height 22
type input "[DATE]"
type input "[DATE]T23:59:59"
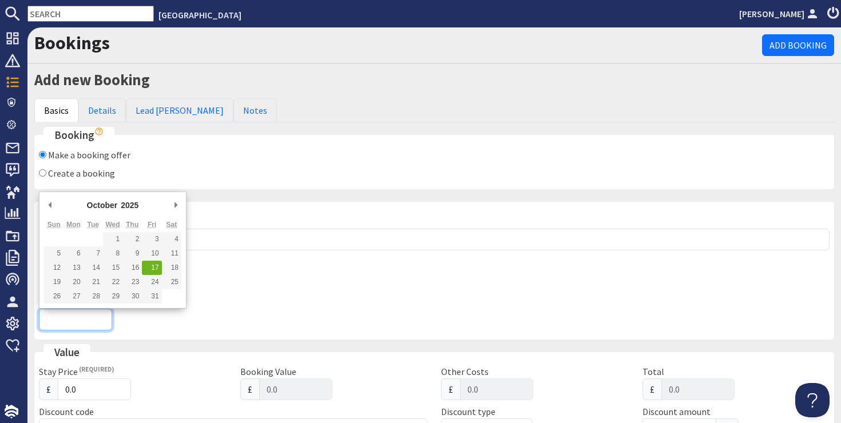
click at [93, 321] on input "Last Night" at bounding box center [75, 320] width 73 height 22
type input "[DATE]"
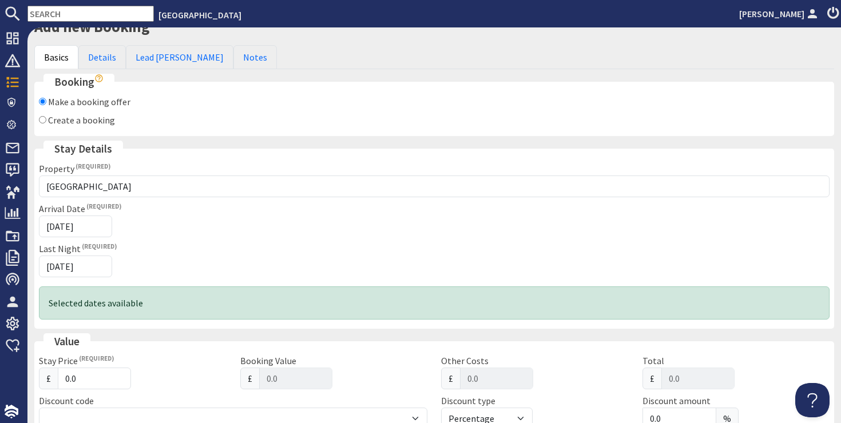
scroll to position [82, 0]
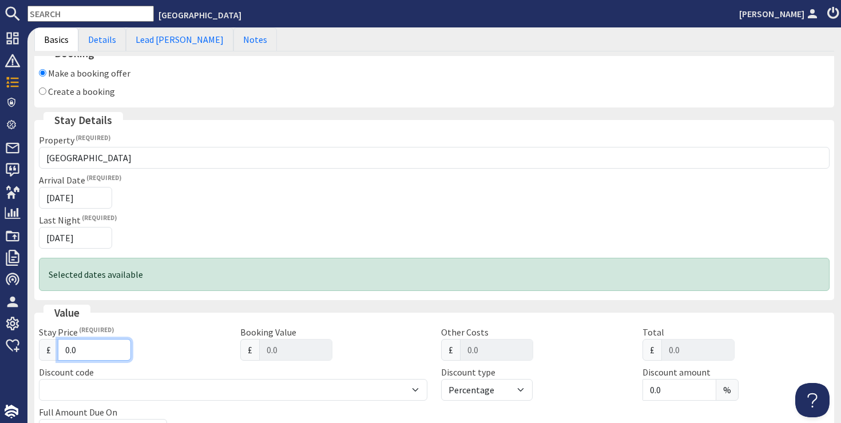
click at [87, 355] on input "0.0" at bounding box center [94, 350] width 73 height 22
type input "0"
type input "0.00"
type input "2"
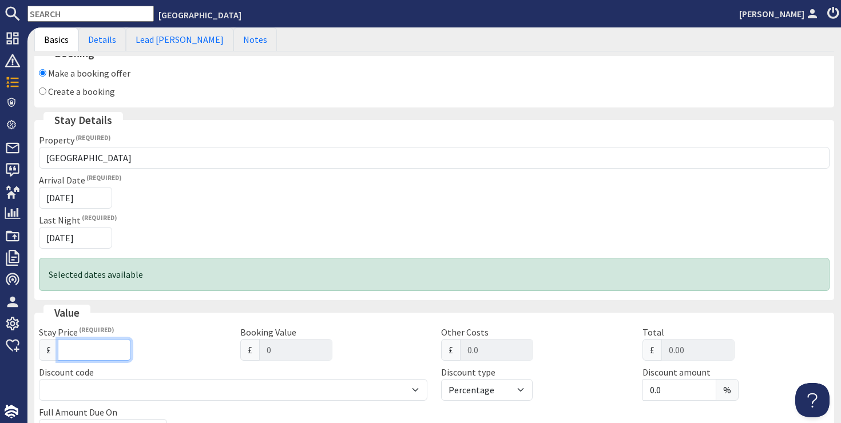
type input "2"
type input "2.00"
type input "24"
type input "24.00"
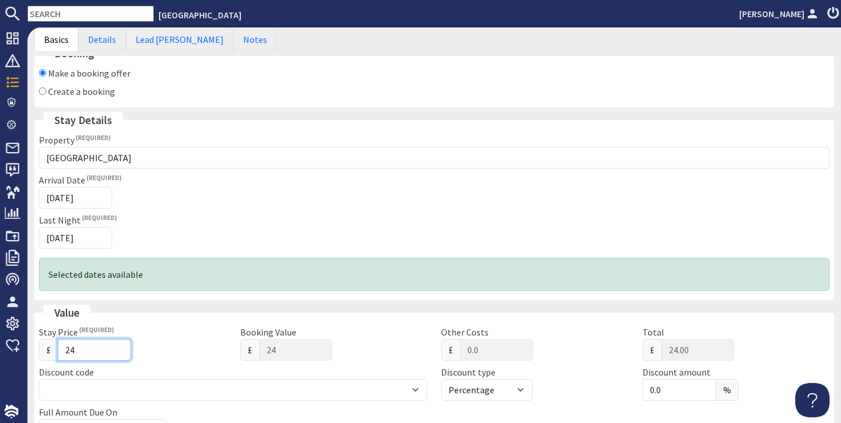
type input "240"
type input "240.00"
type input "2400"
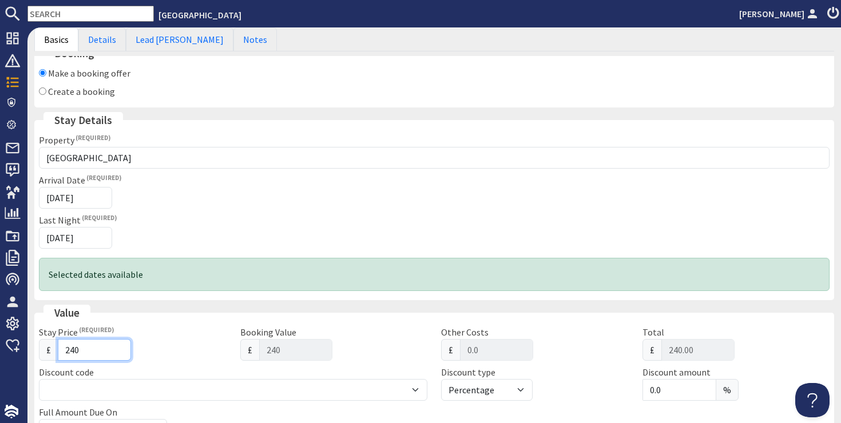
type input "2400.00"
type input "2400"
click at [328, 324] on fieldset "Value Stay Price £ 2400 Booking Value £ 2400 Other Costs £ 0.0 Total £ 2400.00 …" at bounding box center [433, 378] width 799 height 147
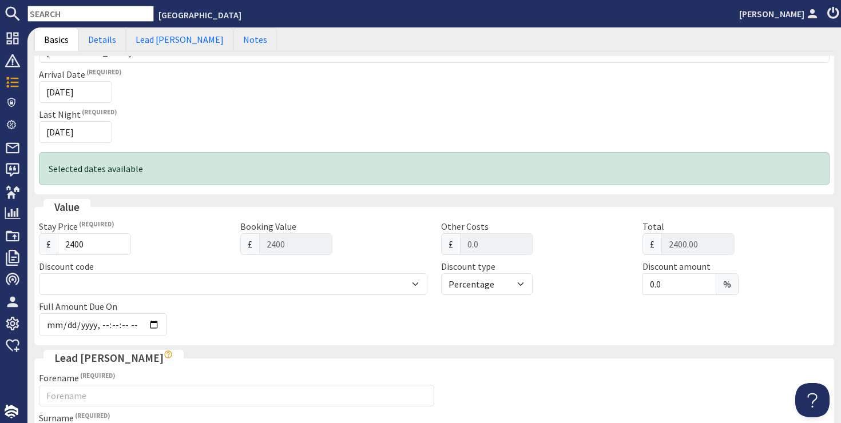
scroll to position [192, 0]
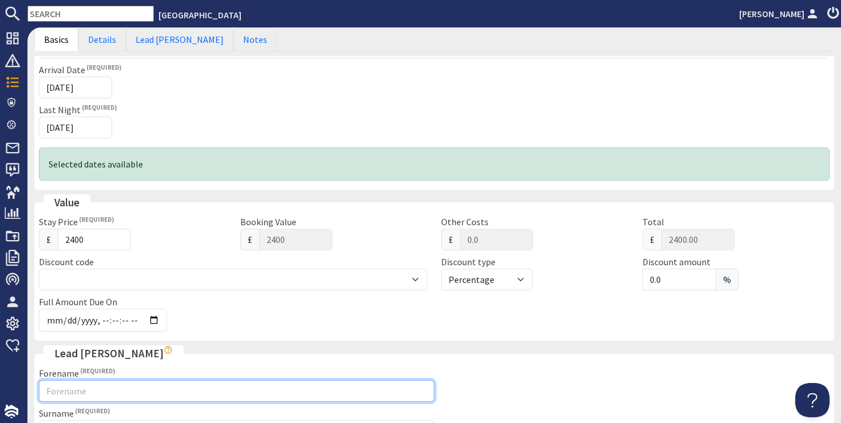
click at [101, 397] on input "Forename" at bounding box center [236, 391] width 395 height 22
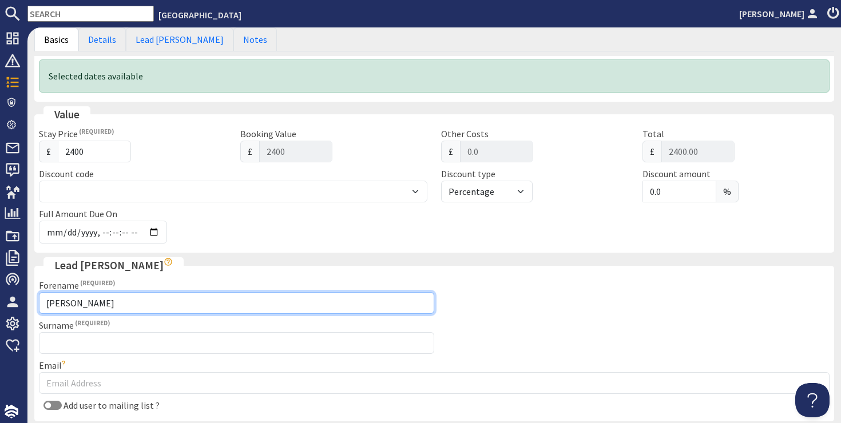
type input "[PERSON_NAME]"
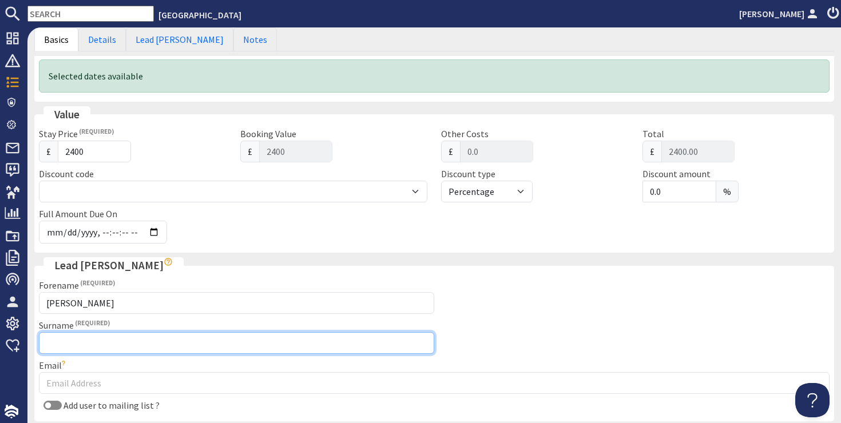
click at [77, 342] on input "Surname" at bounding box center [236, 343] width 395 height 22
type input "[PERSON_NAME]"
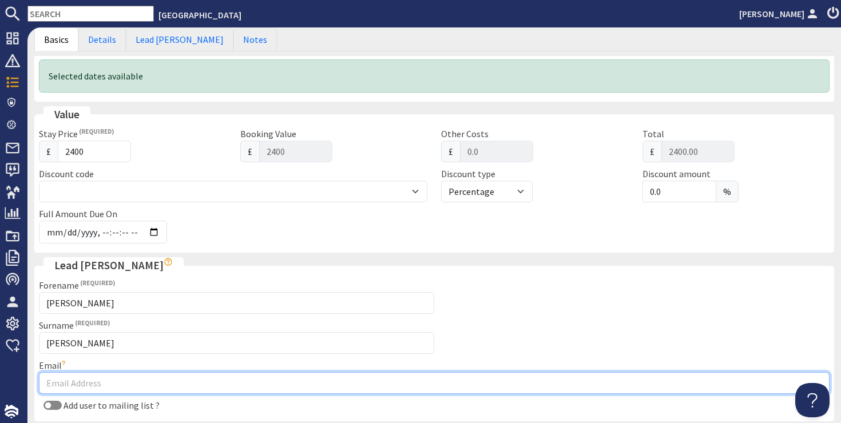
click at [63, 385] on input "Email" at bounding box center [434, 383] width 790 height 22
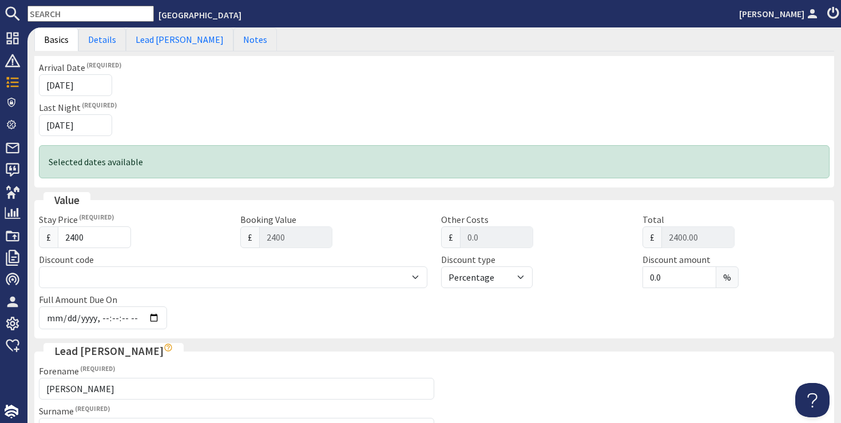
scroll to position [0, 0]
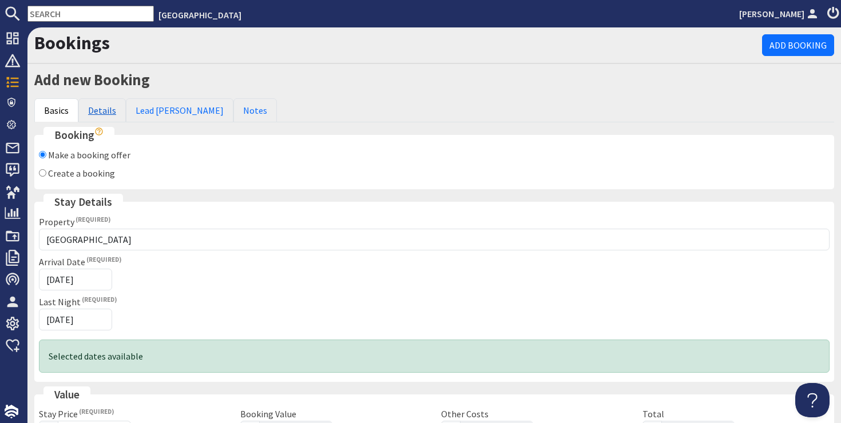
type input "[EMAIL_ADDRESS][DOMAIN_NAME]"
click at [105, 112] on link "Details" at bounding box center [101, 110] width 47 height 24
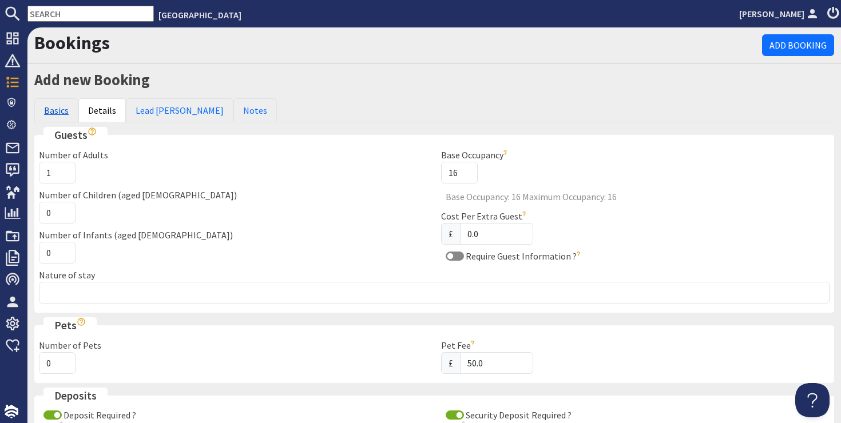
click at [62, 113] on link "Basics" at bounding box center [56, 110] width 44 height 24
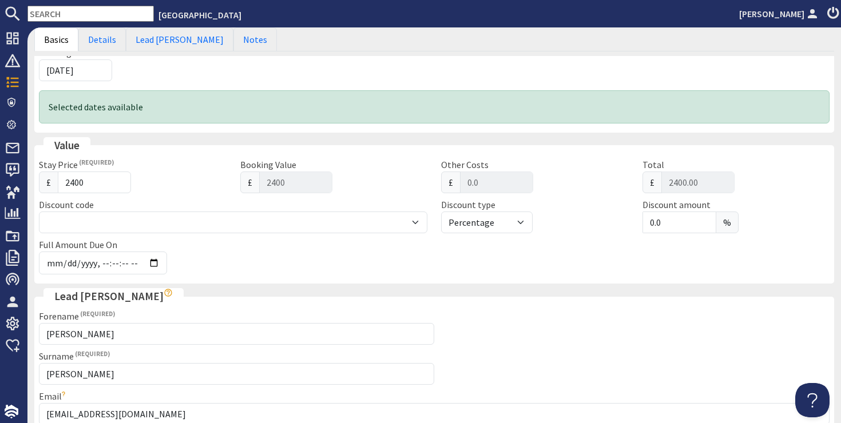
scroll to position [494, 0]
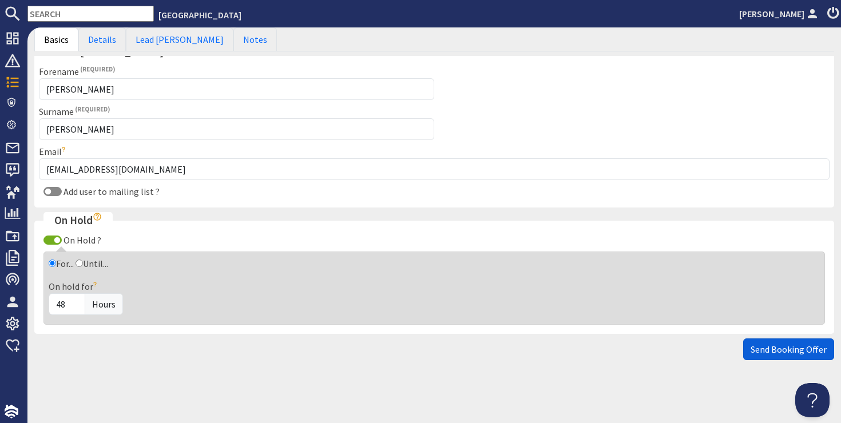
click at [773, 348] on span "Send Booking Offer" at bounding box center [788, 349] width 76 height 11
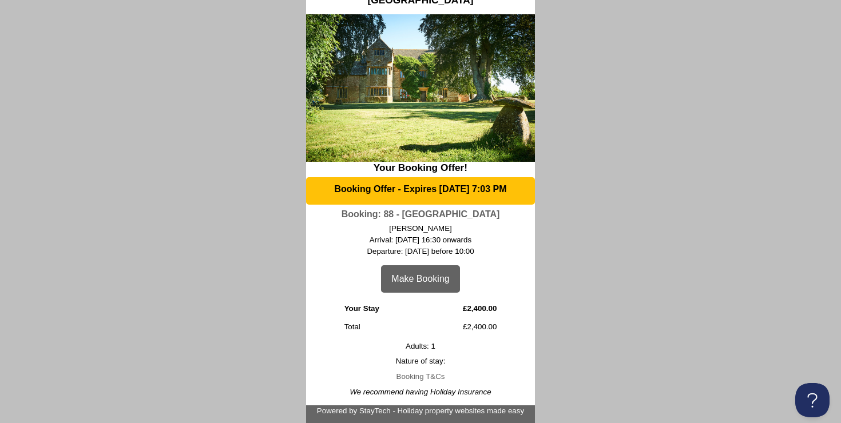
scroll to position [11, 0]
